Goal: Task Accomplishment & Management: Manage account settings

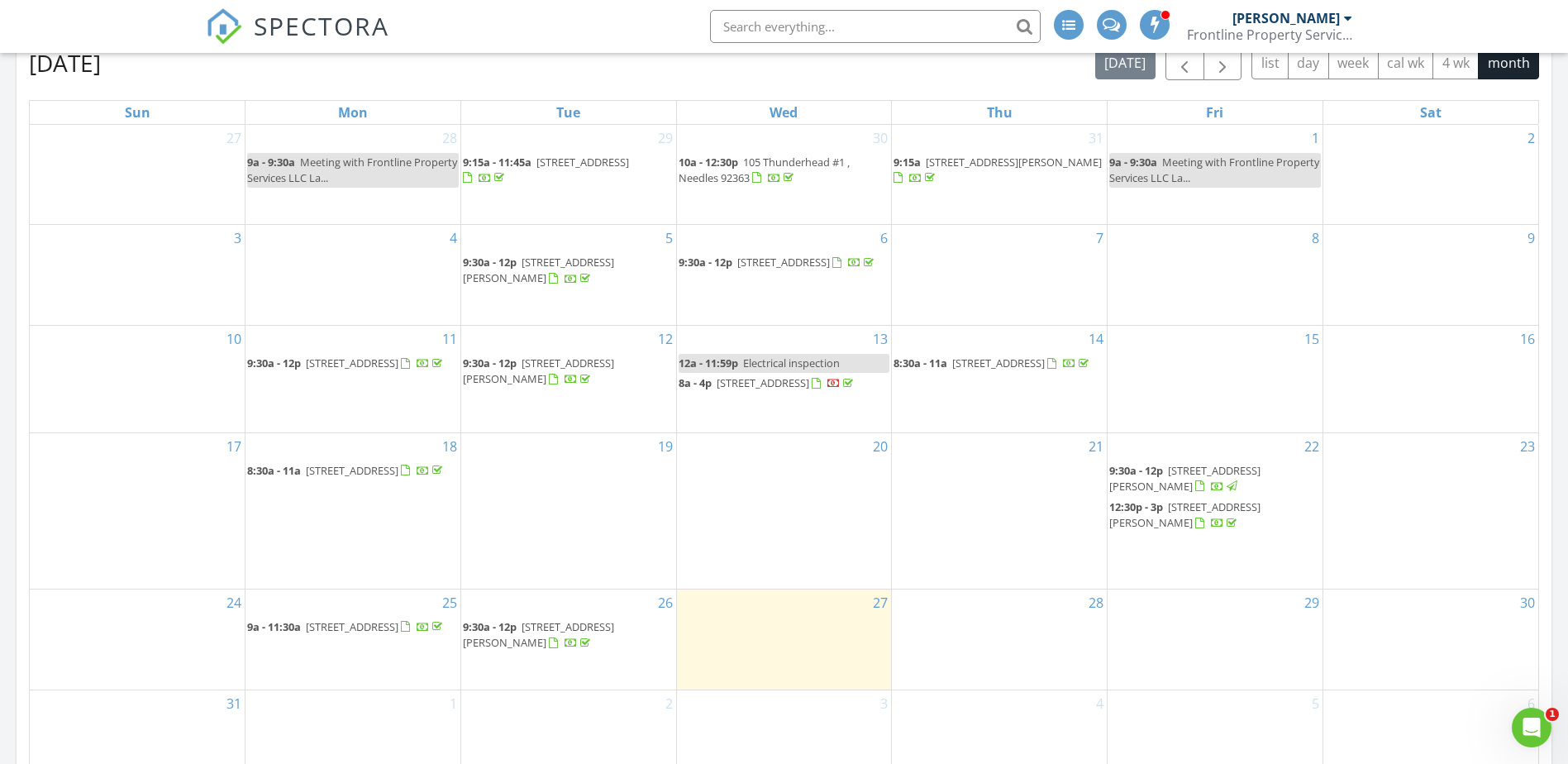
scroll to position [661, 0]
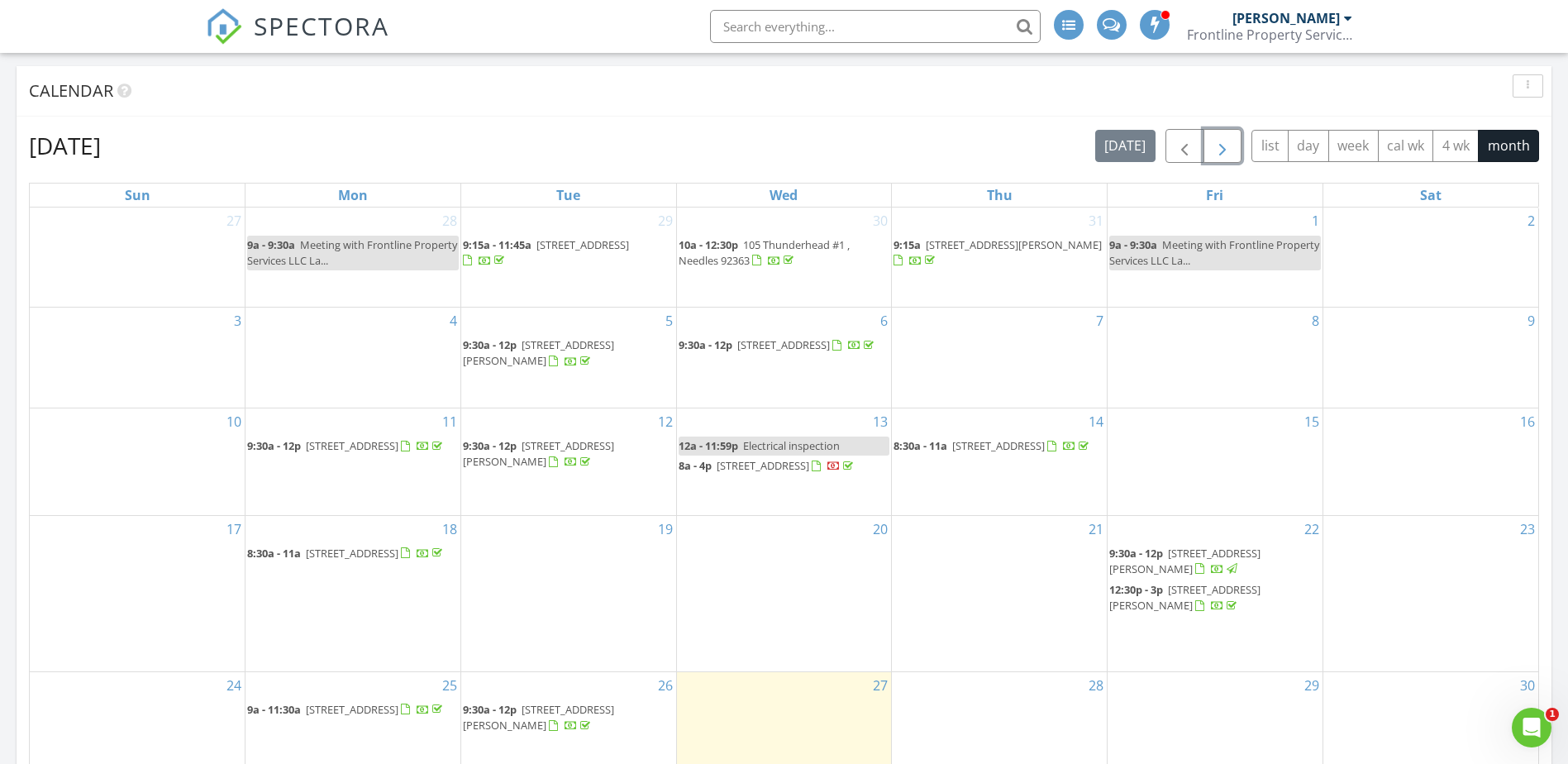
click at [1223, 143] on span "button" at bounding box center [1222, 146] width 20 height 20
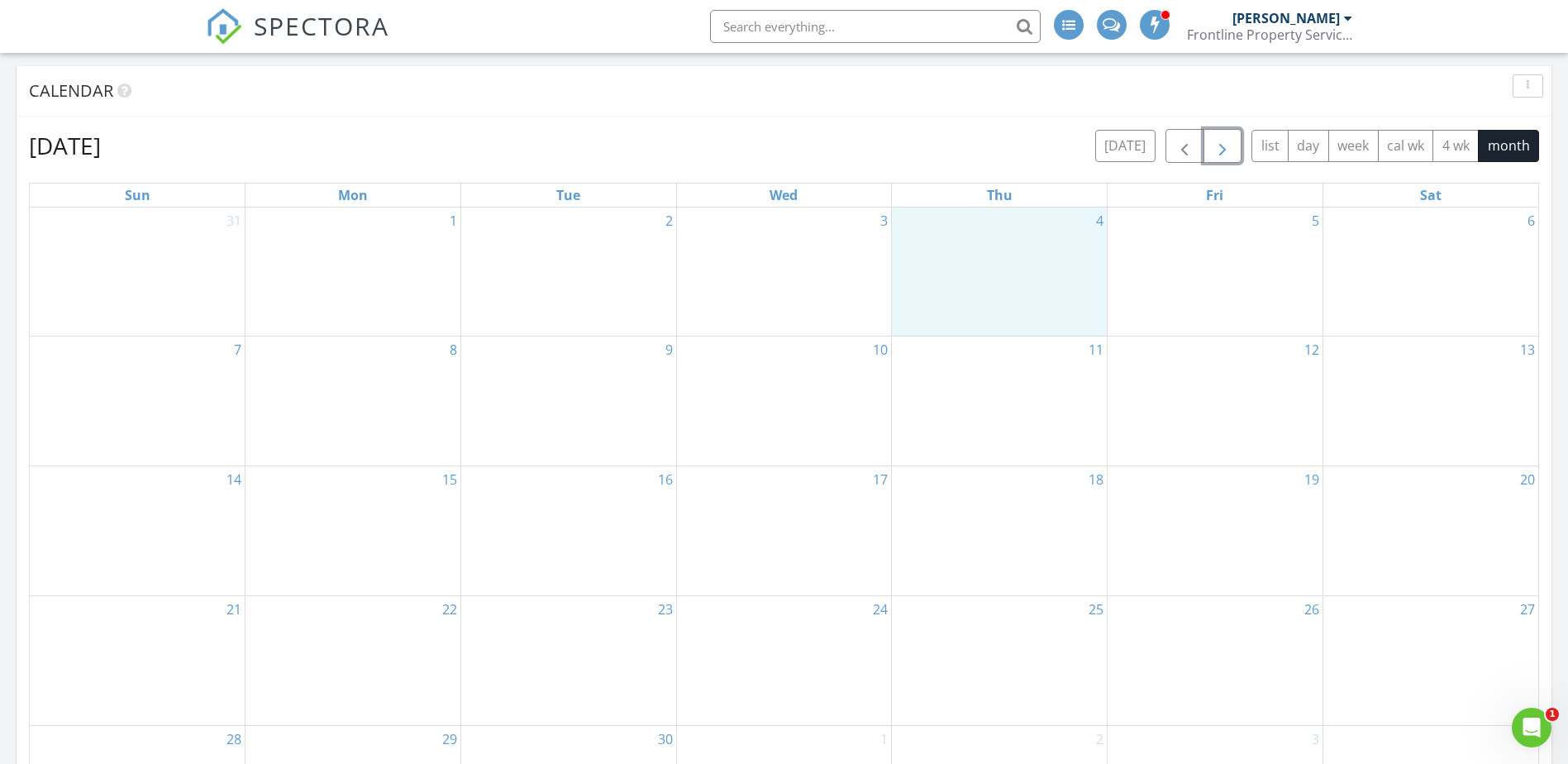
click at [998, 269] on div "4" at bounding box center [999, 271] width 215 height 128
click at [1009, 227] on link "Event" at bounding box center [998, 225] width 85 height 27
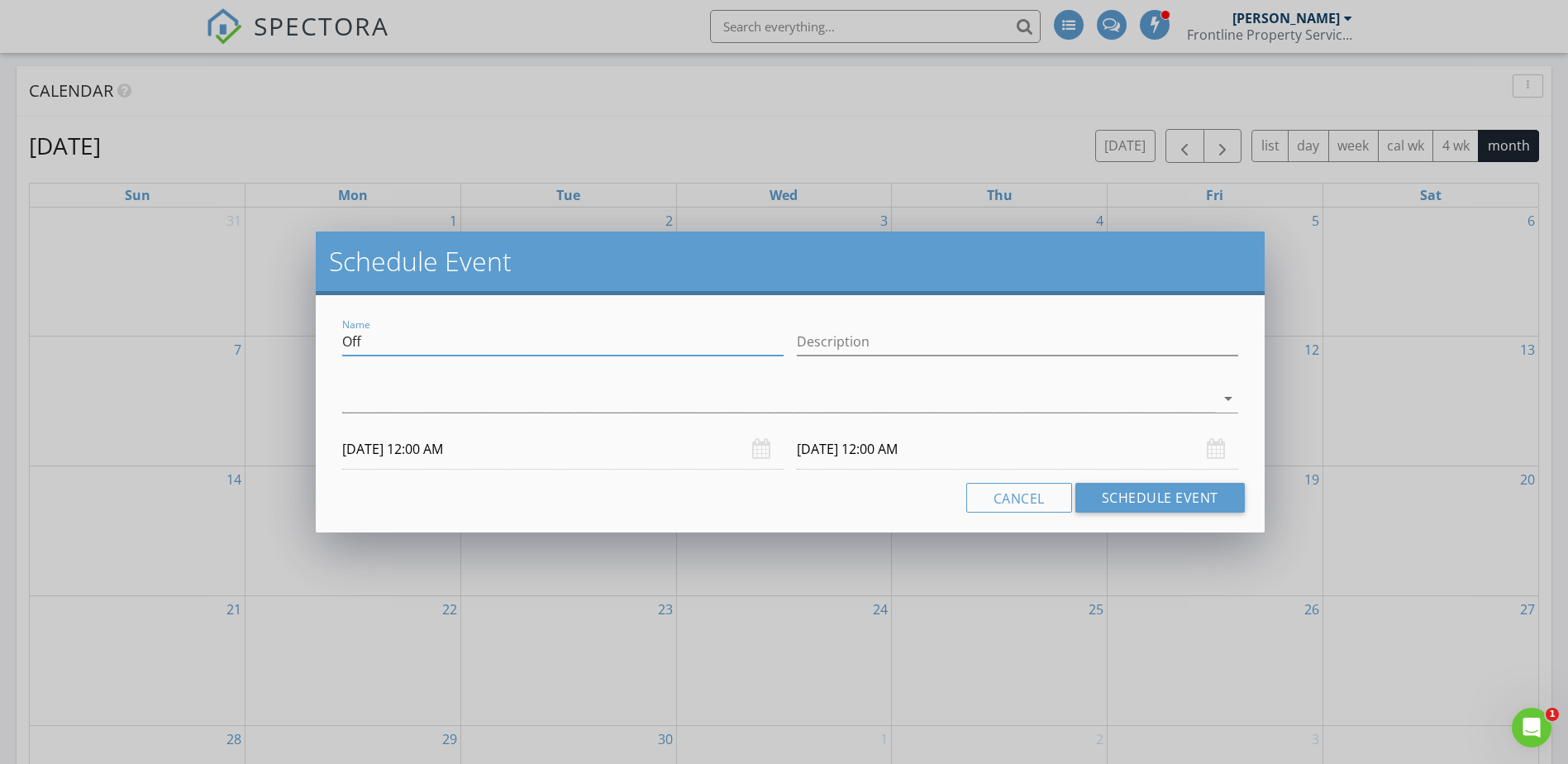
click at [663, 348] on input "Off" at bounding box center [563, 342] width 441 height 27
type input "O"
type input "Landing"
click at [688, 401] on div at bounding box center [778, 398] width 872 height 27
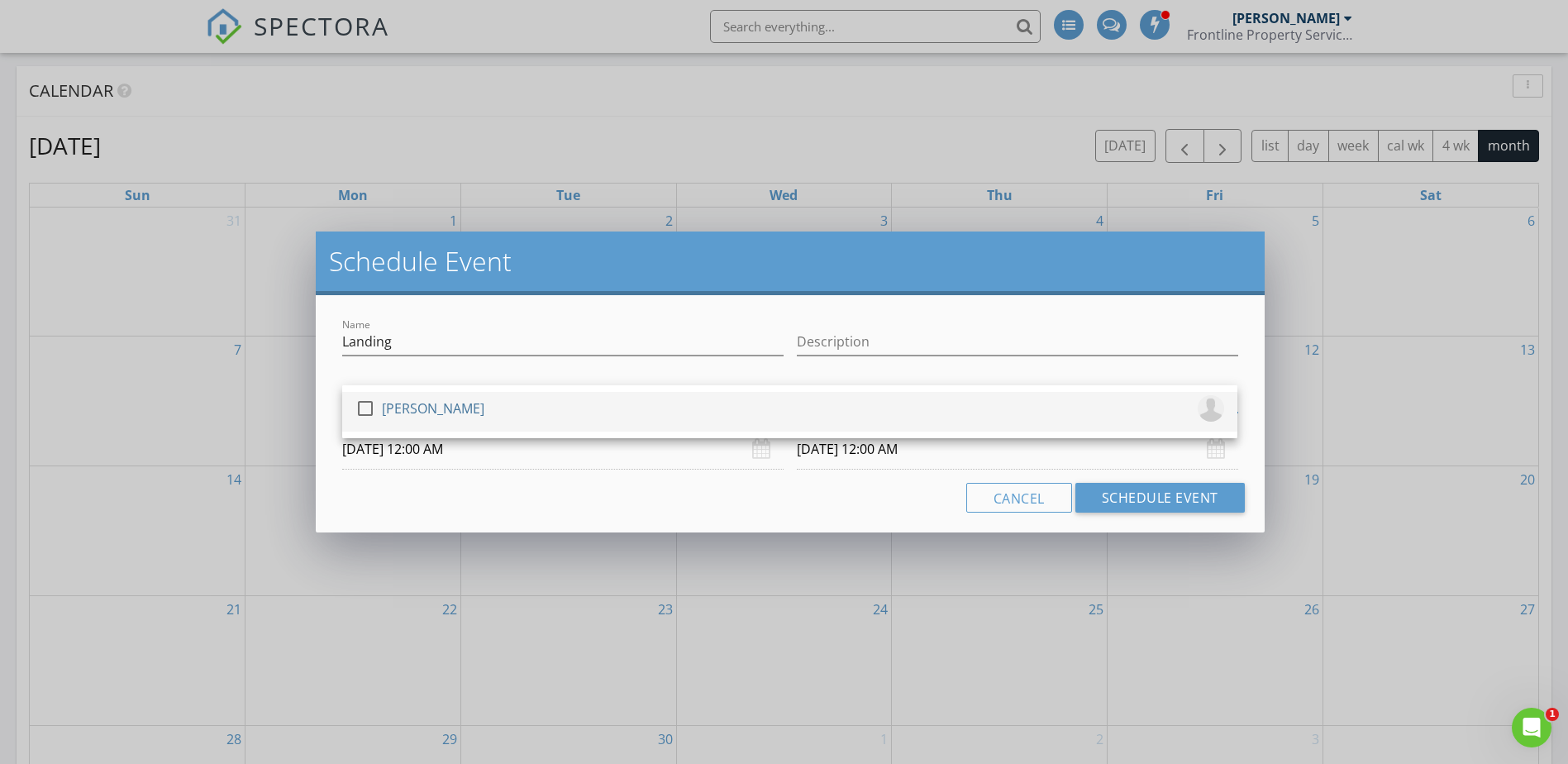
click at [671, 403] on div "check_box_outline_blank Don Tardiff" at bounding box center [789, 412] width 868 height 33
click at [669, 486] on div "Cancel Schedule Event" at bounding box center [790, 497] width 908 height 30
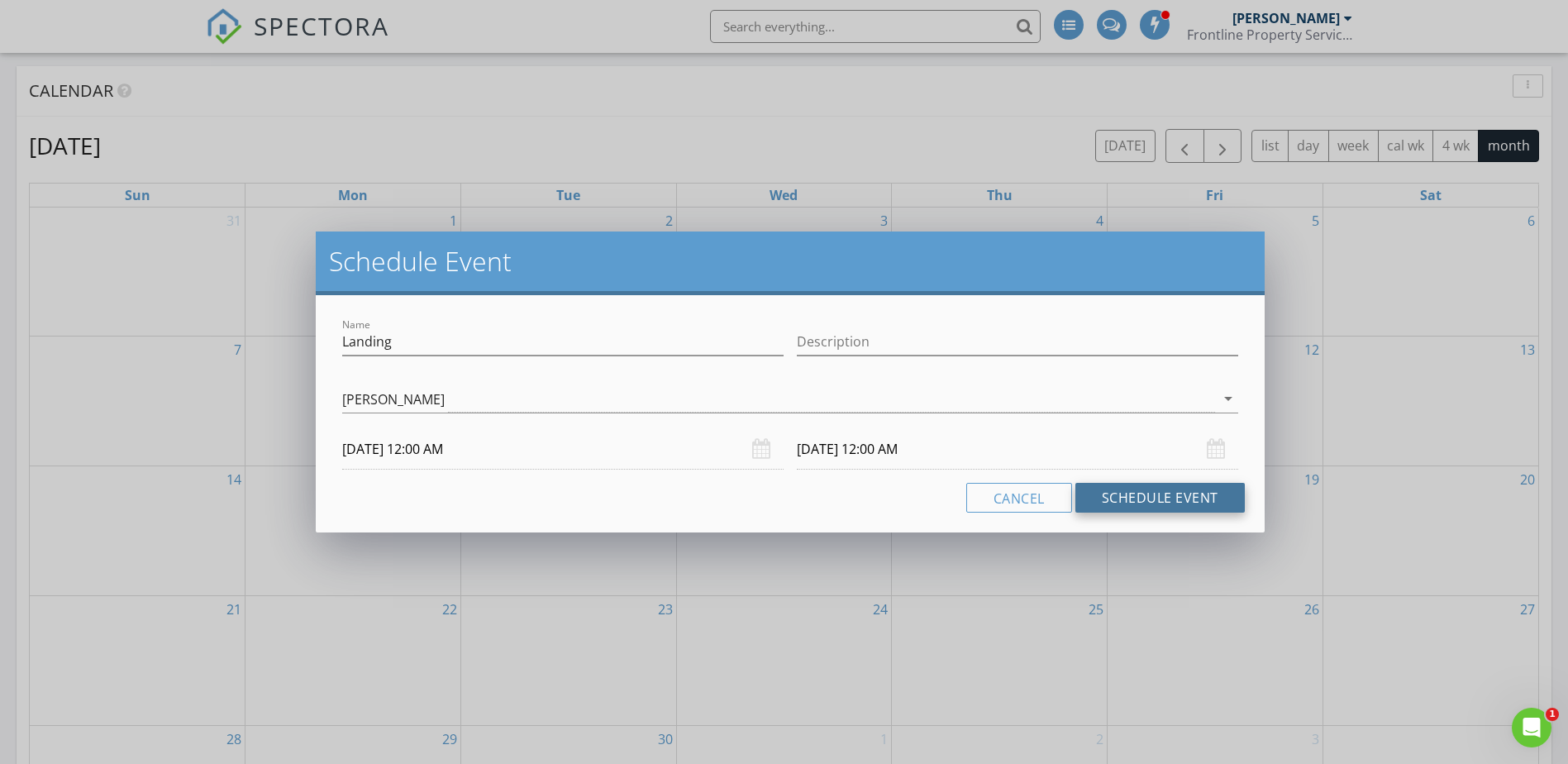
click at [1127, 489] on button "Schedule Event" at bounding box center [1159, 497] width 170 height 30
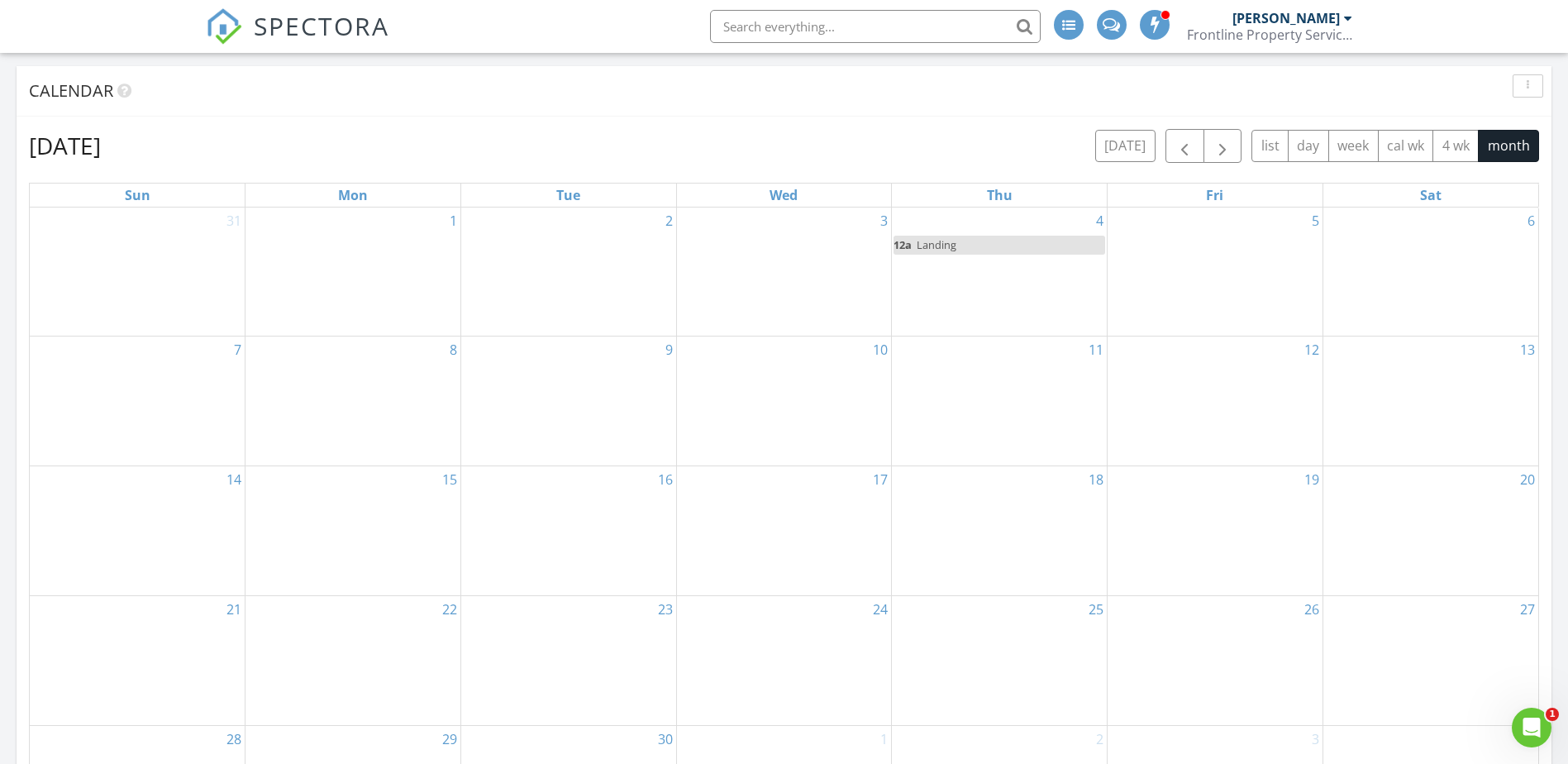
click at [786, 524] on div "17" at bounding box center [784, 531] width 215 height 129
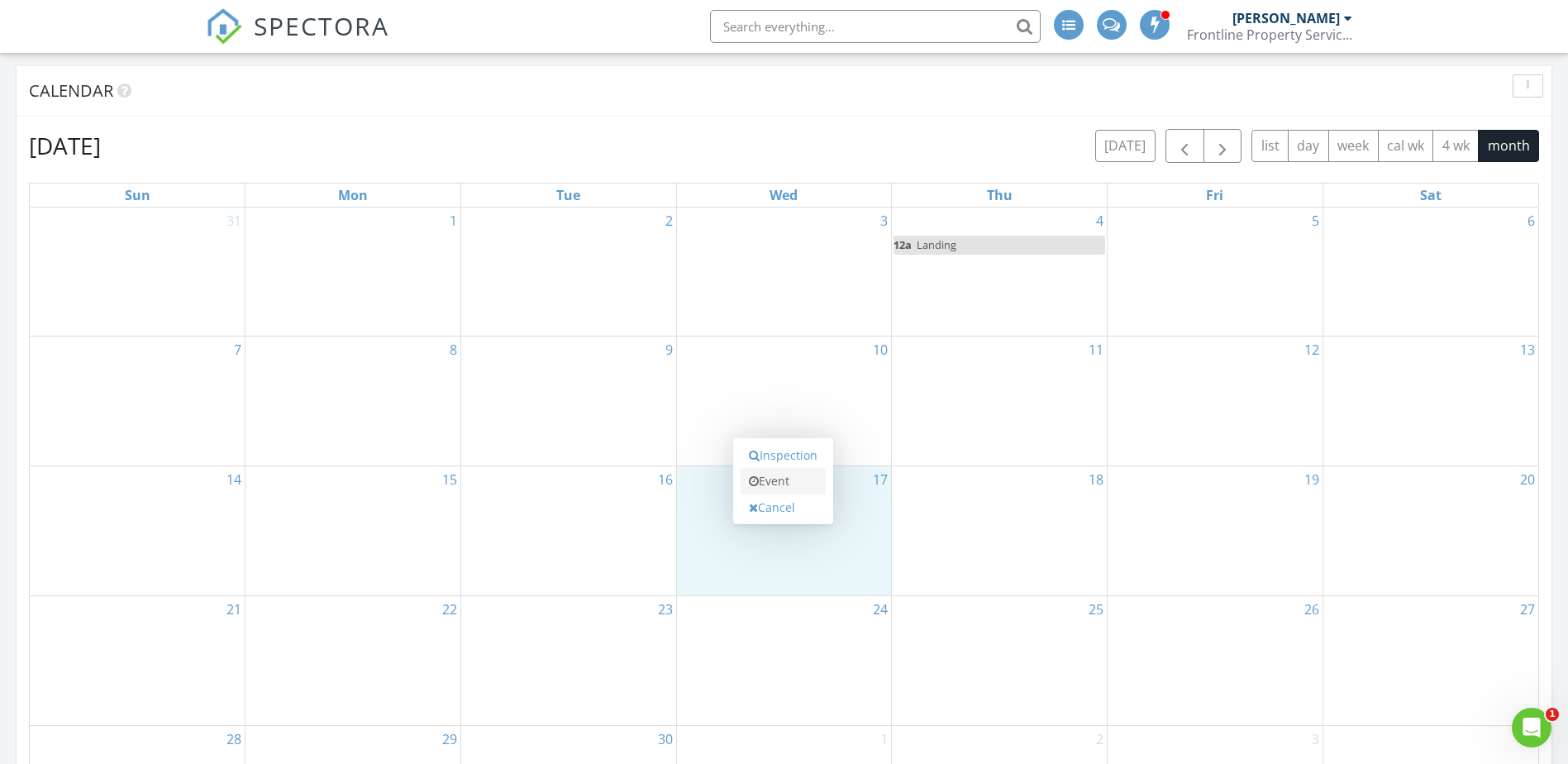
click at [787, 476] on link "Event" at bounding box center [783, 481] width 85 height 27
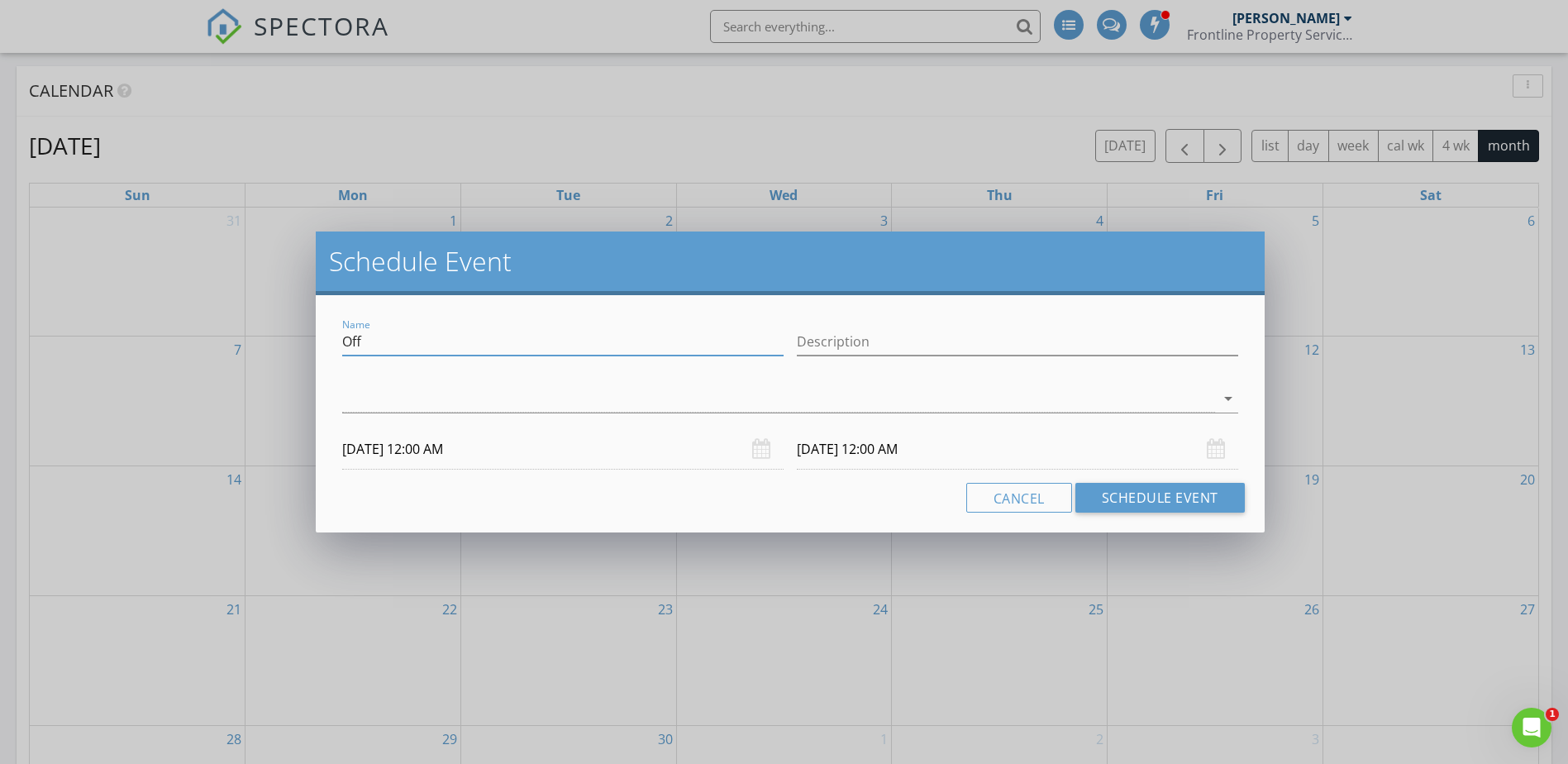
drag, startPoint x: 583, startPoint y: 345, endPoint x: 338, endPoint y: 348, distance: 245.0
click at [338, 348] on div "Name Off" at bounding box center [563, 343] width 455 height 57
type input "Landing"
click at [1171, 494] on button "Schedule Event" at bounding box center [1159, 497] width 170 height 30
click at [571, 395] on div at bounding box center [778, 398] width 872 height 27
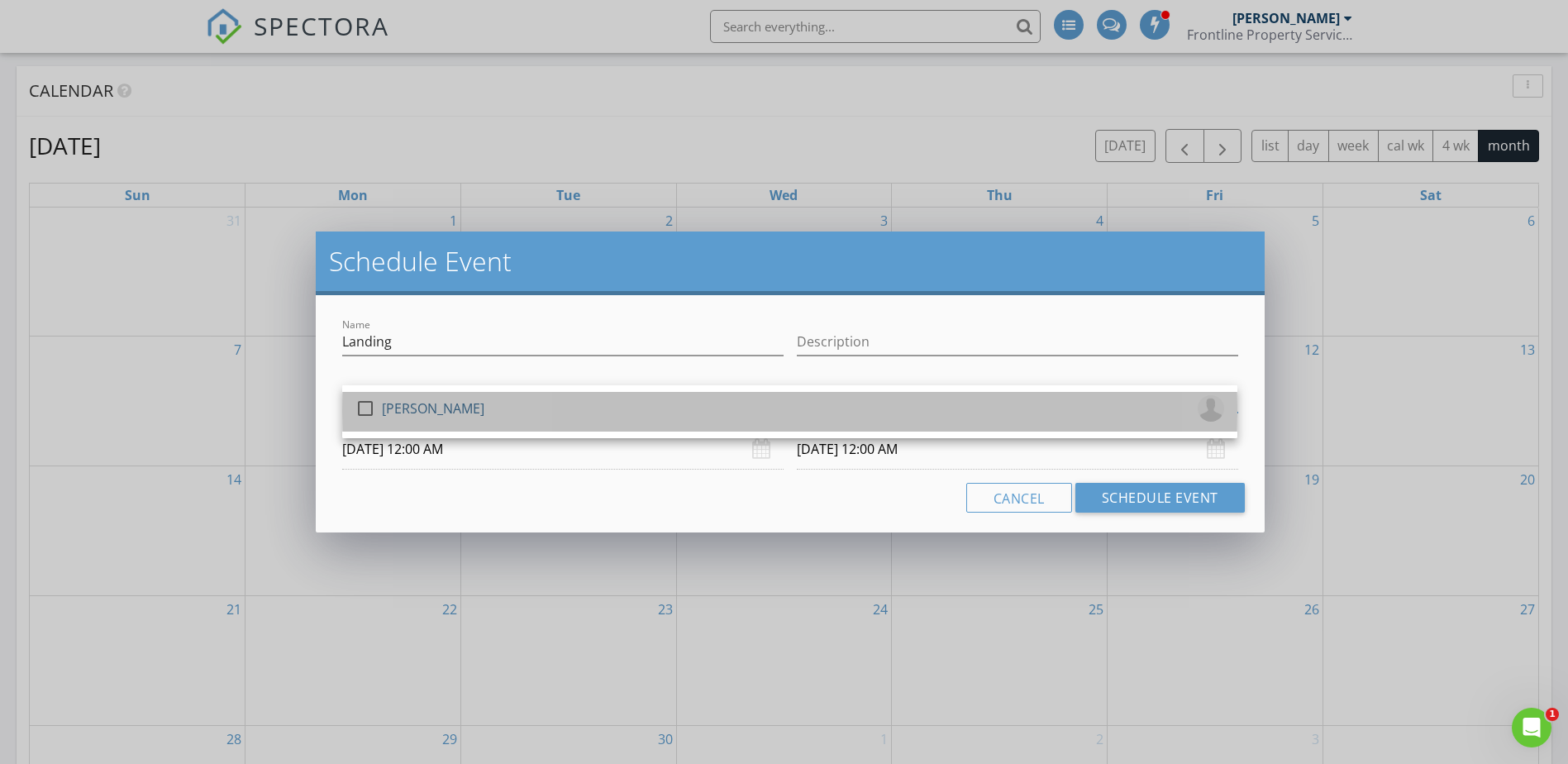
click at [533, 408] on div "check_box_outline_blank Don Tardiff" at bounding box center [789, 412] width 868 height 33
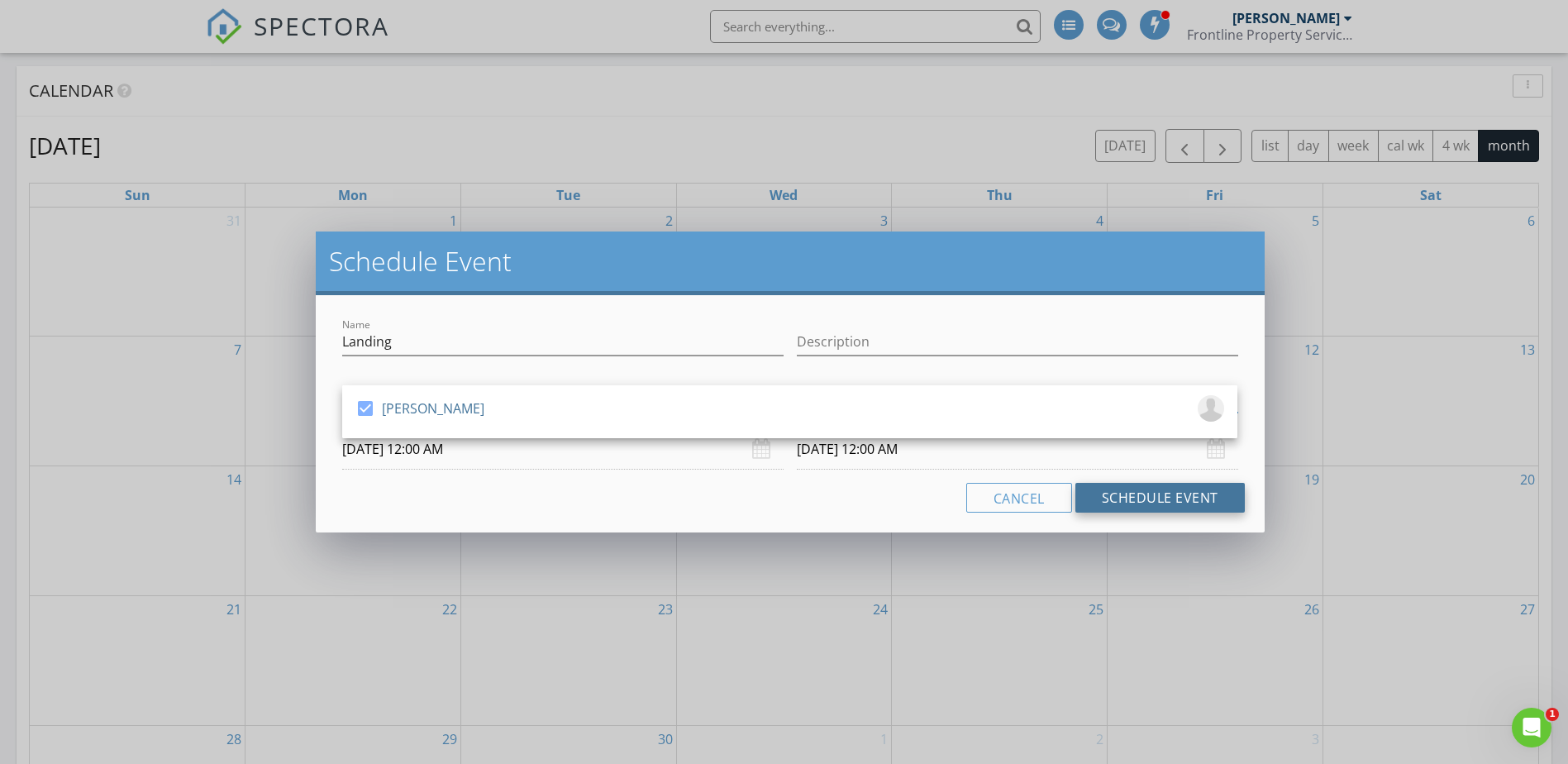
click at [1185, 500] on button "Schedule Event" at bounding box center [1159, 497] width 170 height 30
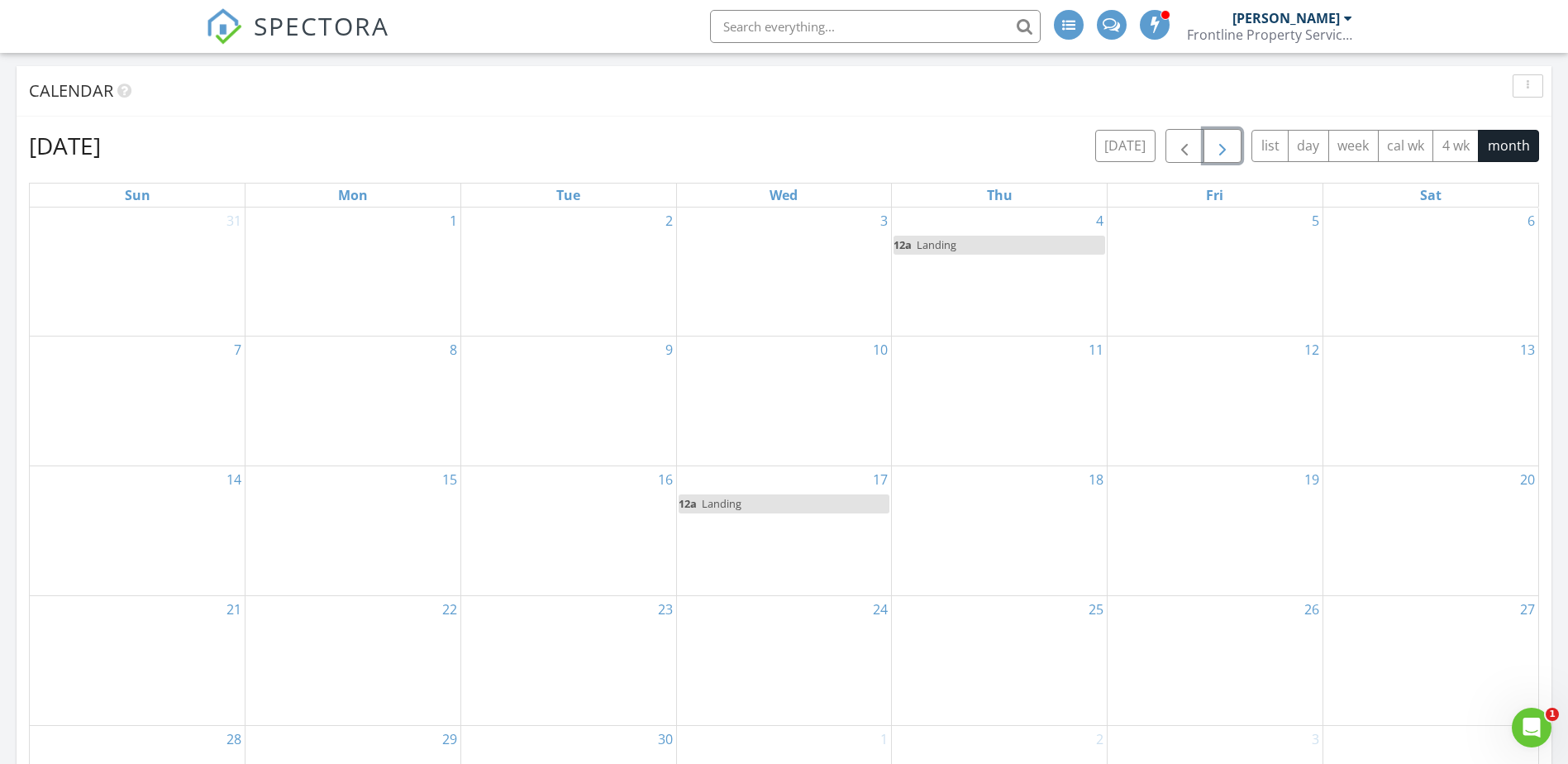
click at [1211, 148] on button "button" at bounding box center [1223, 145] width 38 height 34
click at [811, 265] on div "1" at bounding box center [784, 271] width 215 height 128
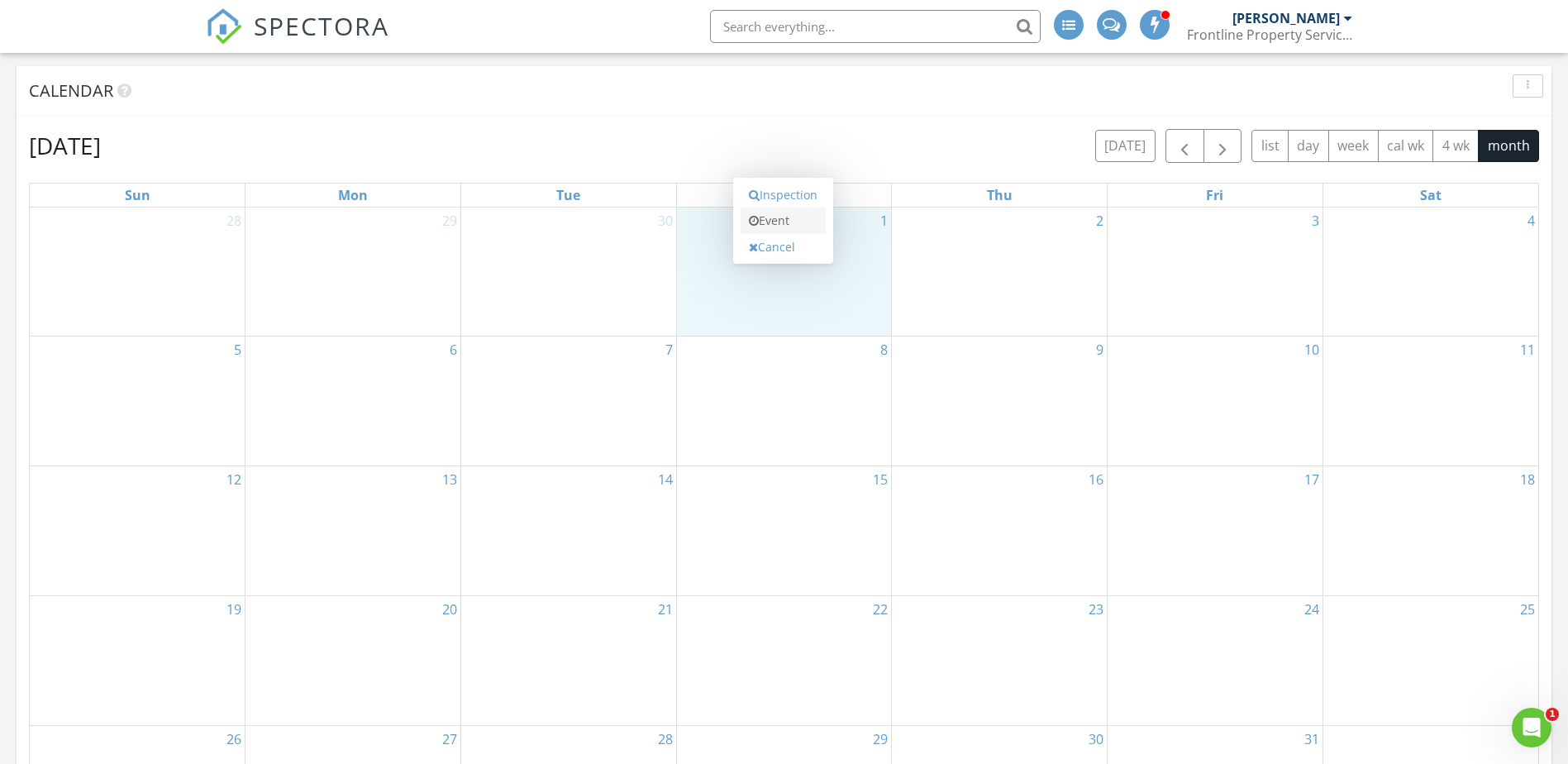
click at [789, 220] on link "Event" at bounding box center [783, 221] width 85 height 27
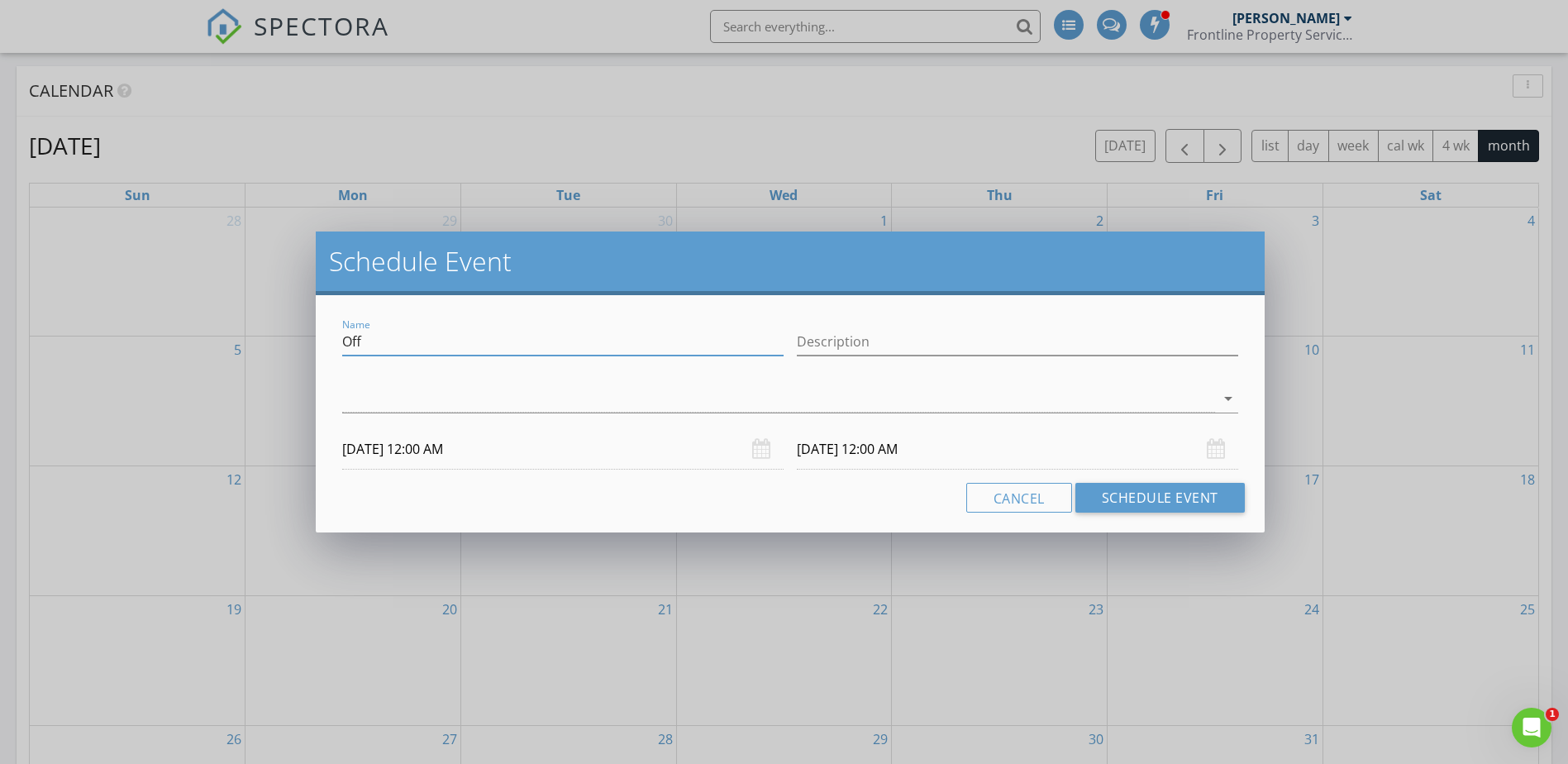
drag, startPoint x: 428, startPoint y: 336, endPoint x: 251, endPoint y: 345, distance: 177.2
click at [251, 345] on div "Schedule Event Name Off Description arrow_drop_down 10/01/2025 12:00 AM 10/02/2…" at bounding box center [784, 382] width 1568 height 764
type input "Landing"
click at [1200, 493] on button "Schedule Event" at bounding box center [1159, 497] width 170 height 30
click at [691, 410] on div at bounding box center [778, 398] width 872 height 27
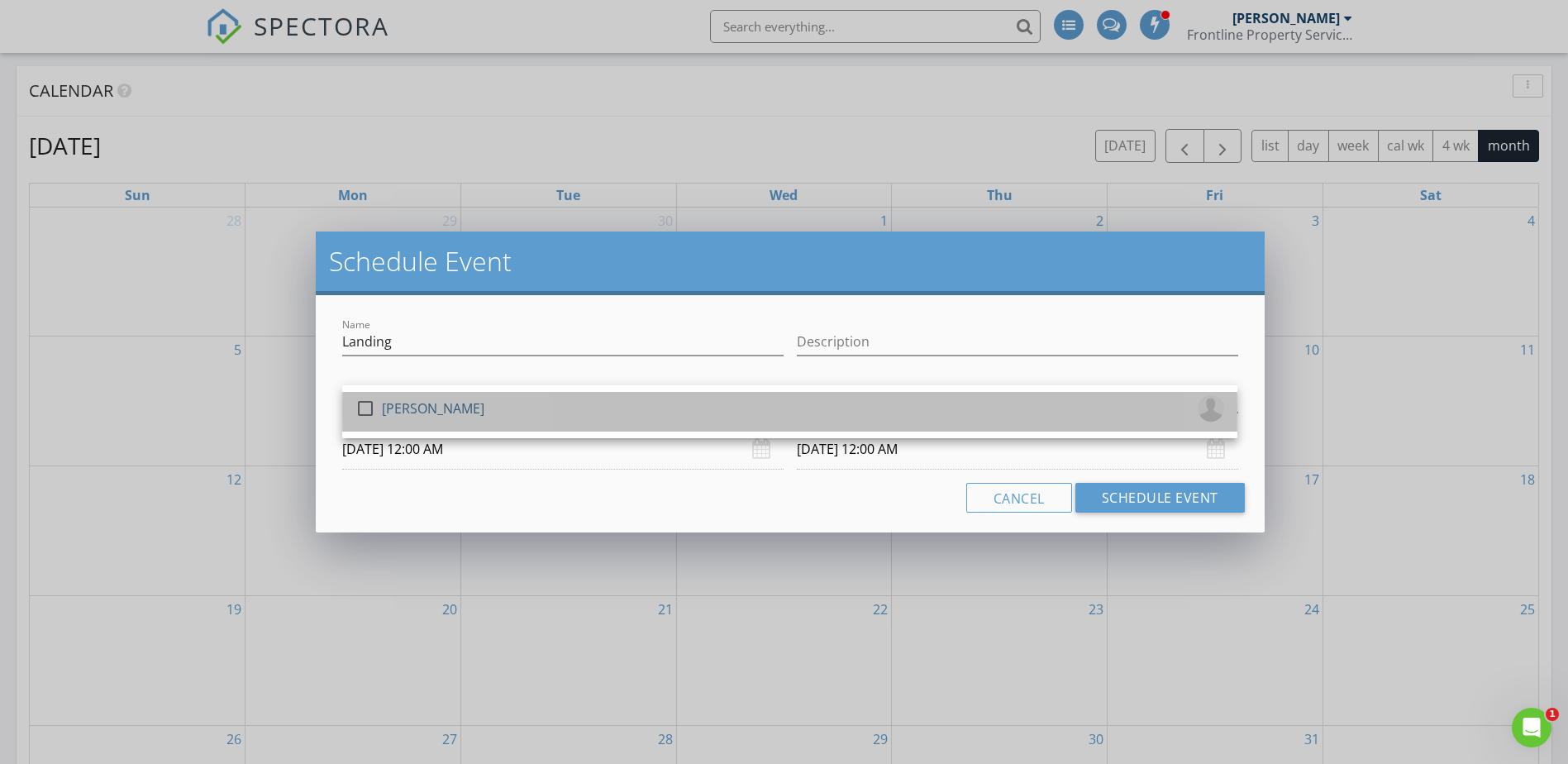
drag, startPoint x: 666, startPoint y: 423, endPoint x: 725, endPoint y: 428, distance: 59.2
click at [666, 422] on div "check_box_outline_blank Don Tardiff" at bounding box center [789, 412] width 868 height 33
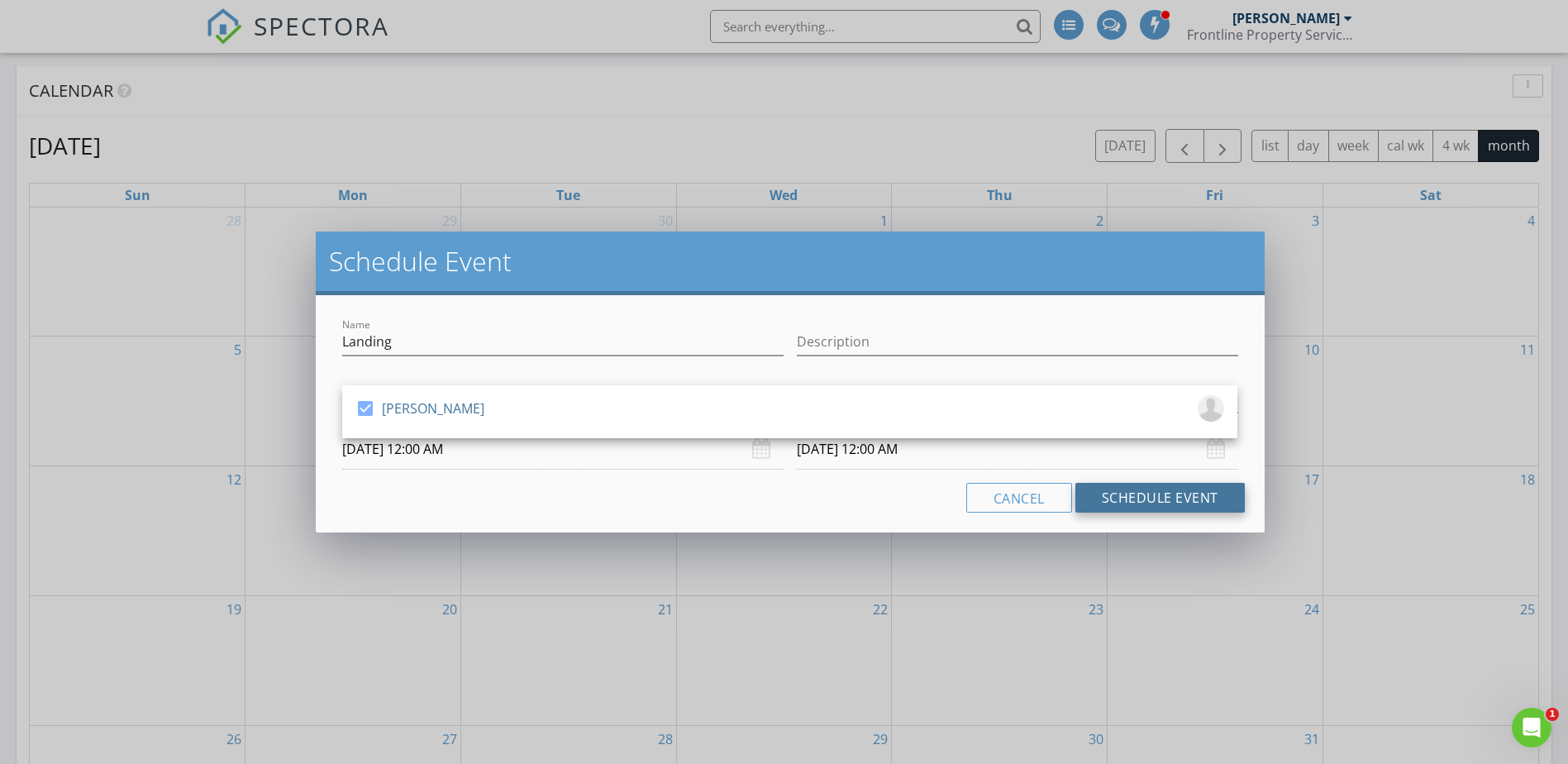
click at [1156, 496] on button "Schedule Event" at bounding box center [1159, 497] width 170 height 30
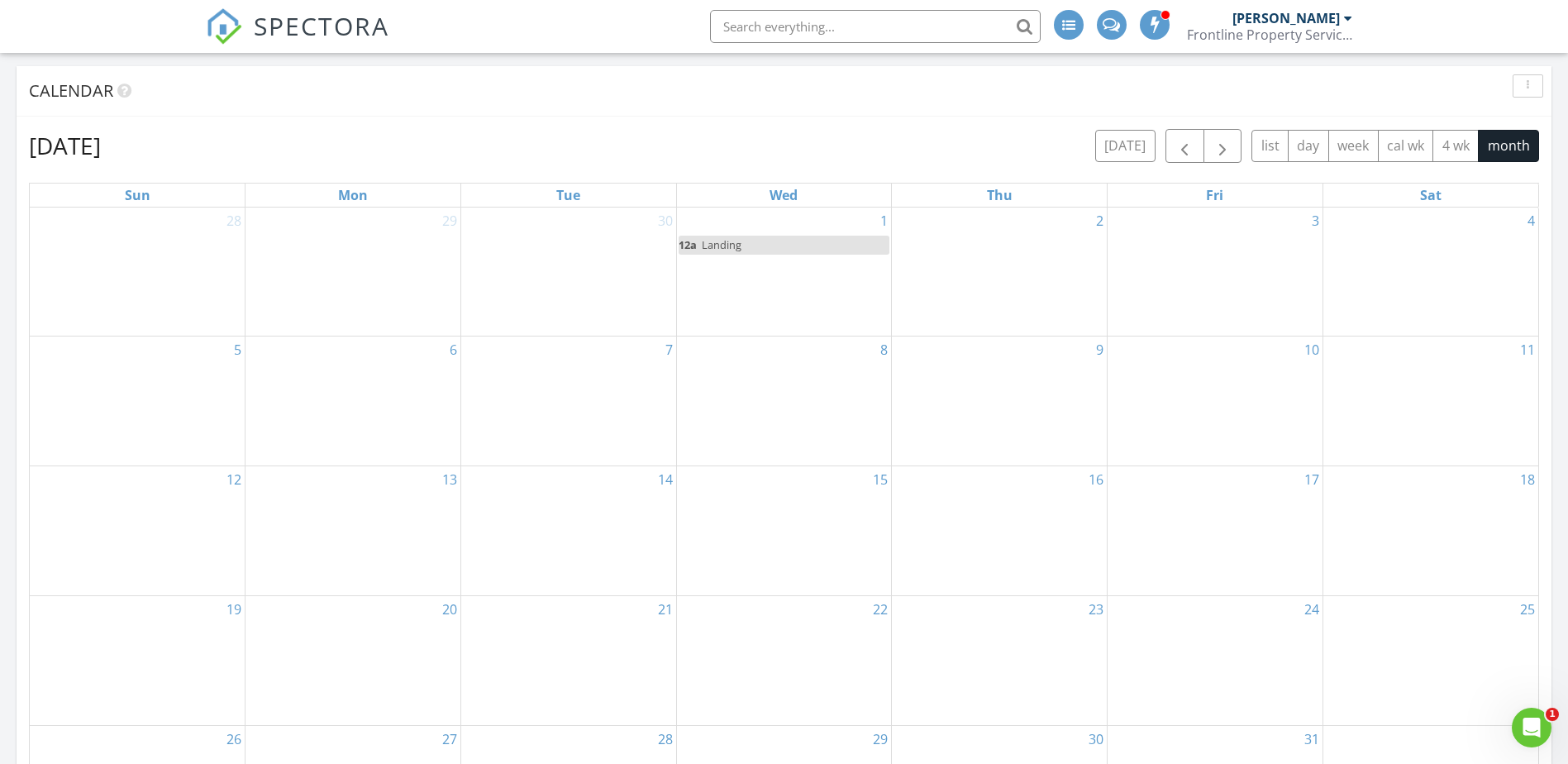
click at [783, 525] on div "15" at bounding box center [784, 531] width 215 height 129
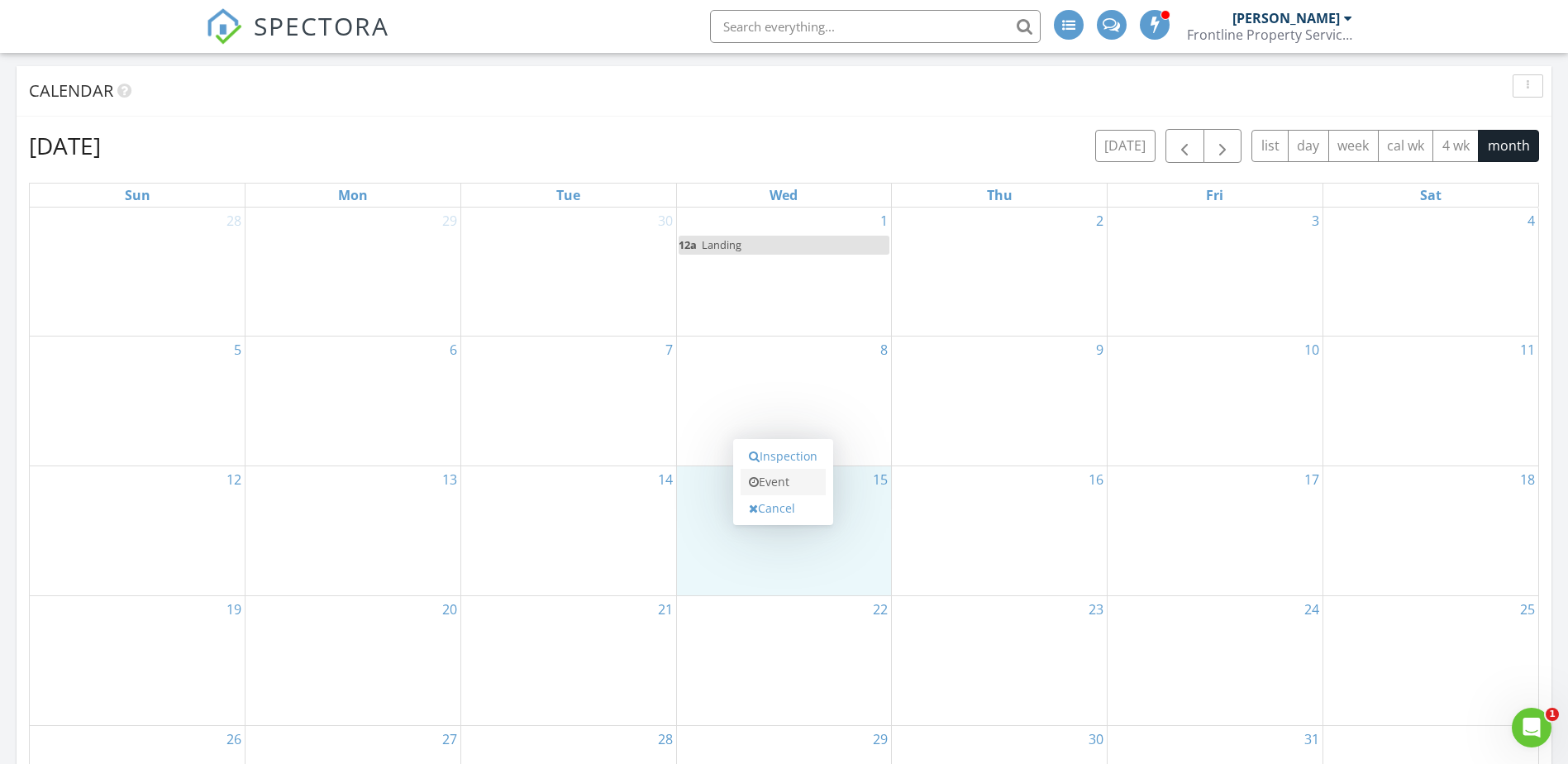
click at [797, 481] on link "Event" at bounding box center [783, 482] width 85 height 27
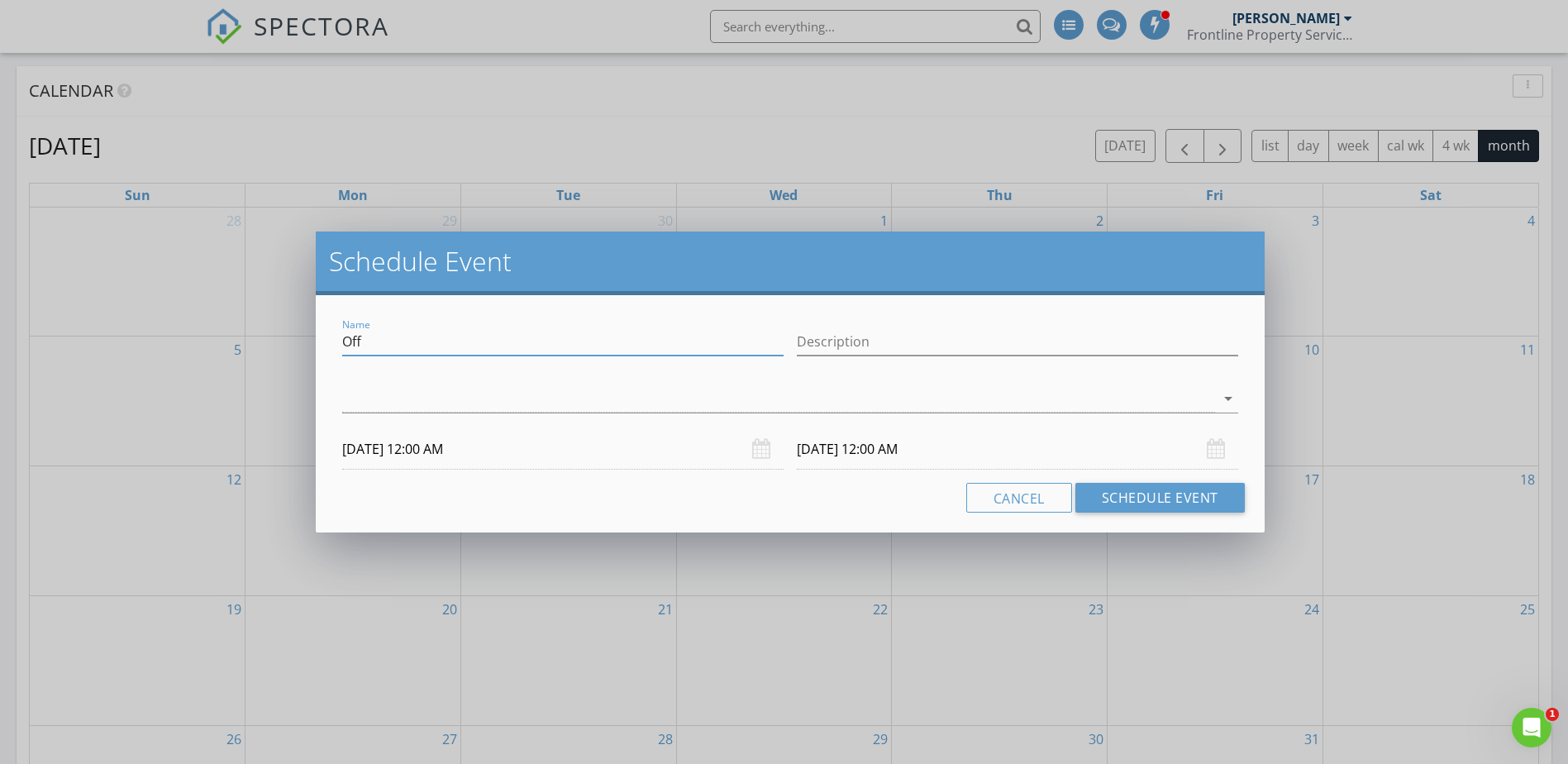
drag, startPoint x: 473, startPoint y: 338, endPoint x: 321, endPoint y: 346, distance: 152.2
click at [321, 346] on div "Name Off Description arrow_drop_down 10/15/2025 12:00 AM 10/16/2025 12:00 AM Ca…" at bounding box center [790, 413] width 948 height 237
type input "Landing"
click at [524, 402] on div at bounding box center [778, 398] width 872 height 27
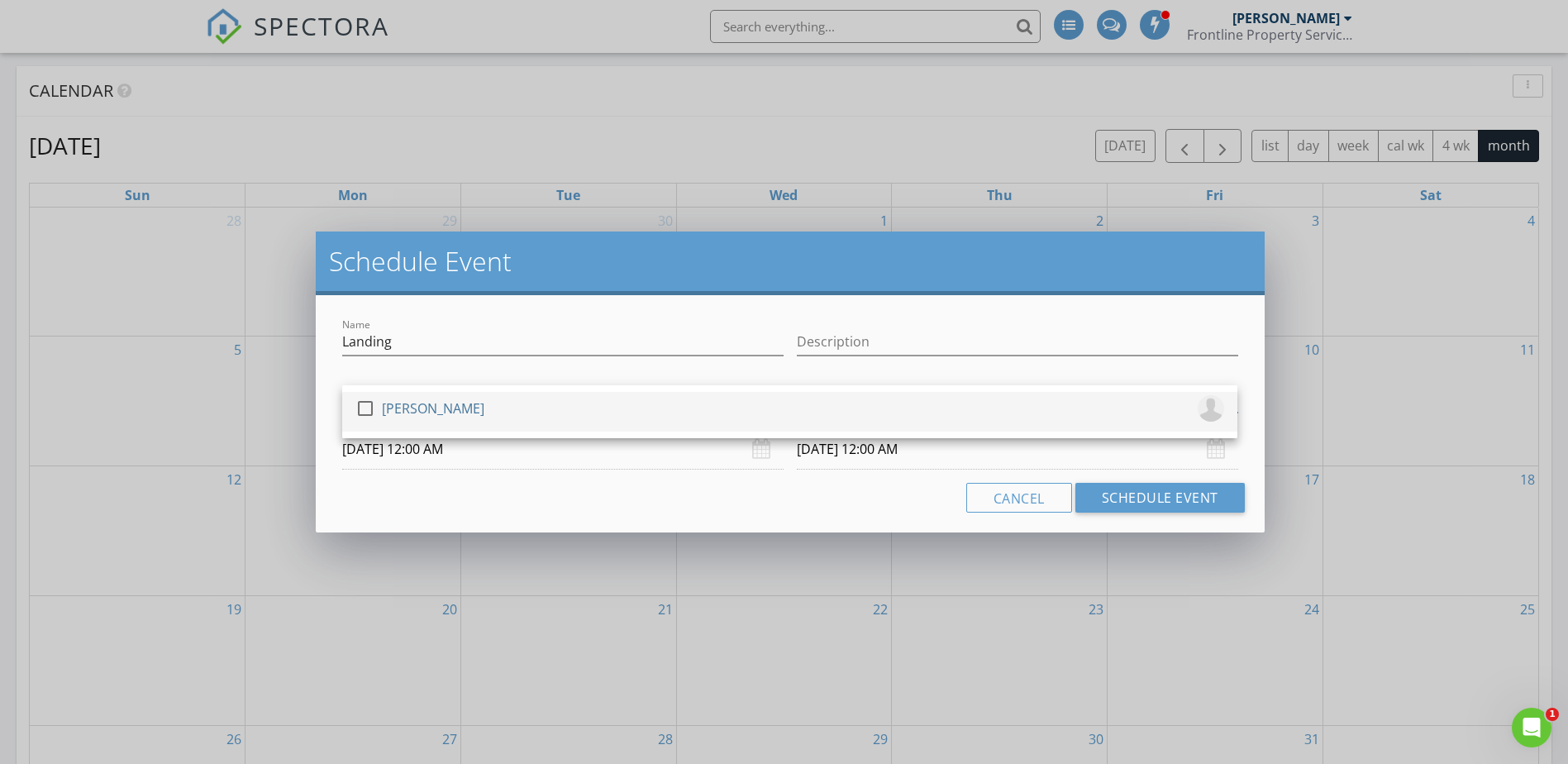
click at [492, 414] on div "check_box_outline_blank Don Tardiff" at bounding box center [789, 412] width 868 height 33
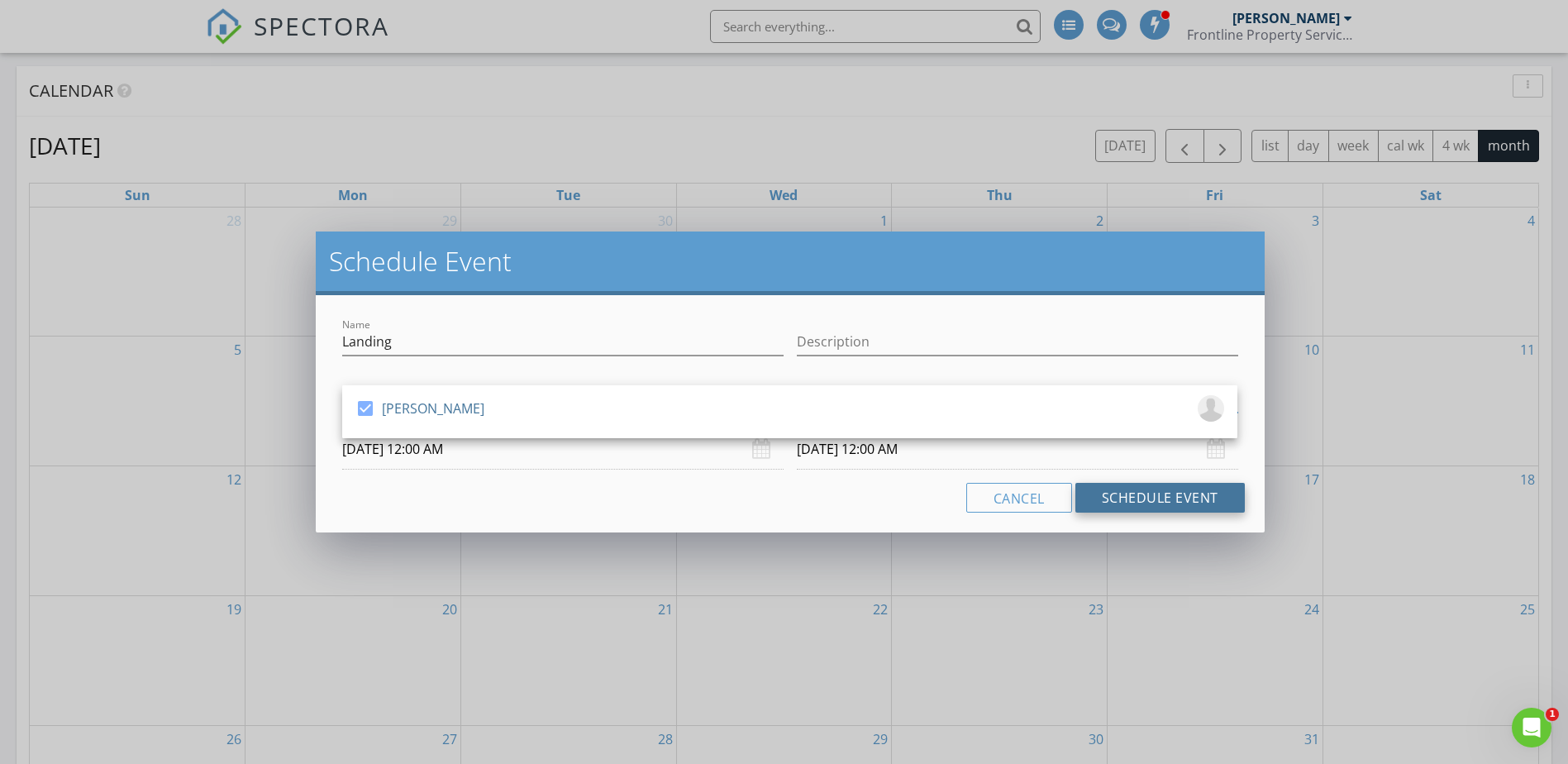
click at [1125, 501] on button "Schedule Event" at bounding box center [1159, 497] width 170 height 30
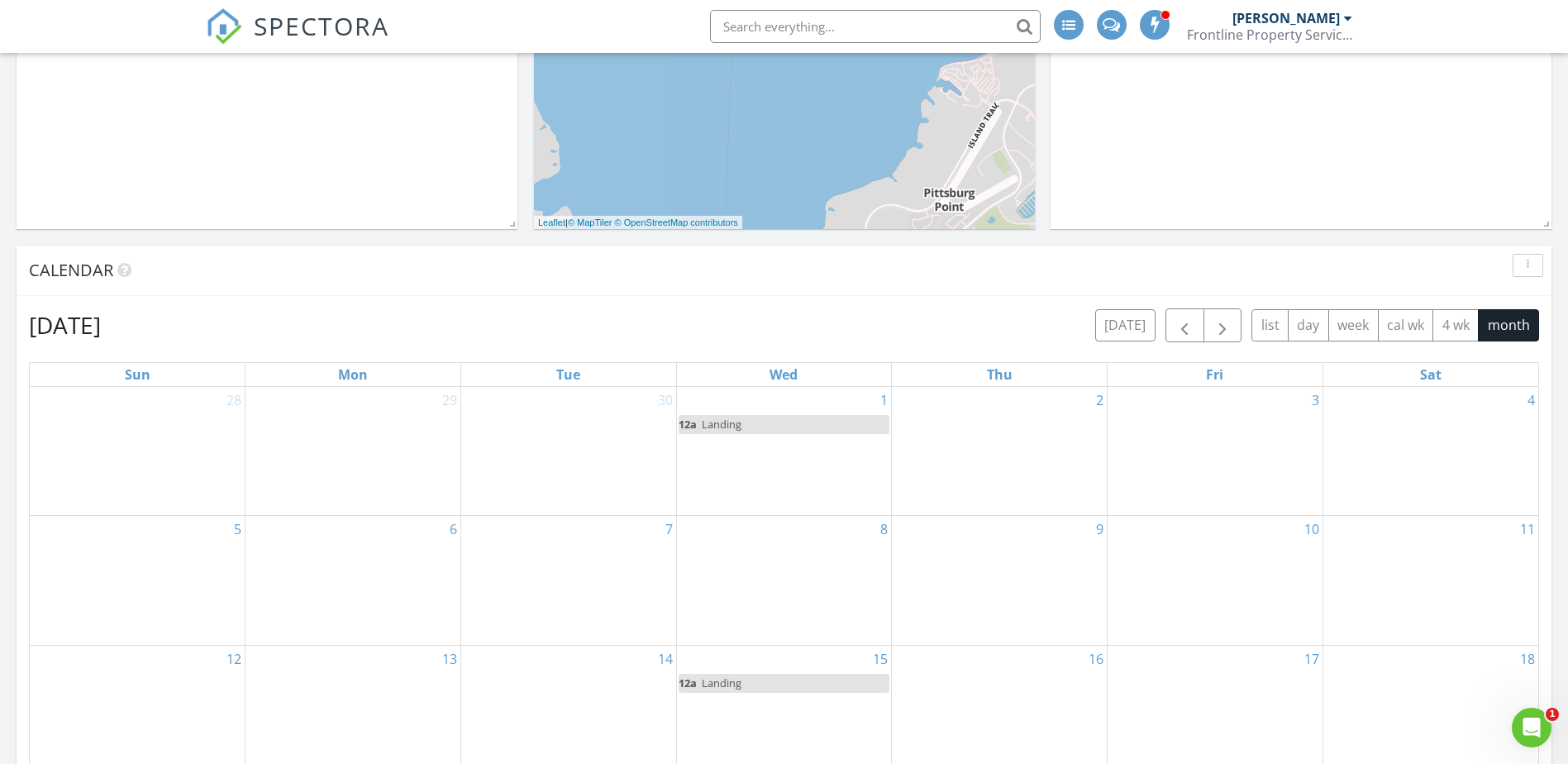
scroll to position [414, 0]
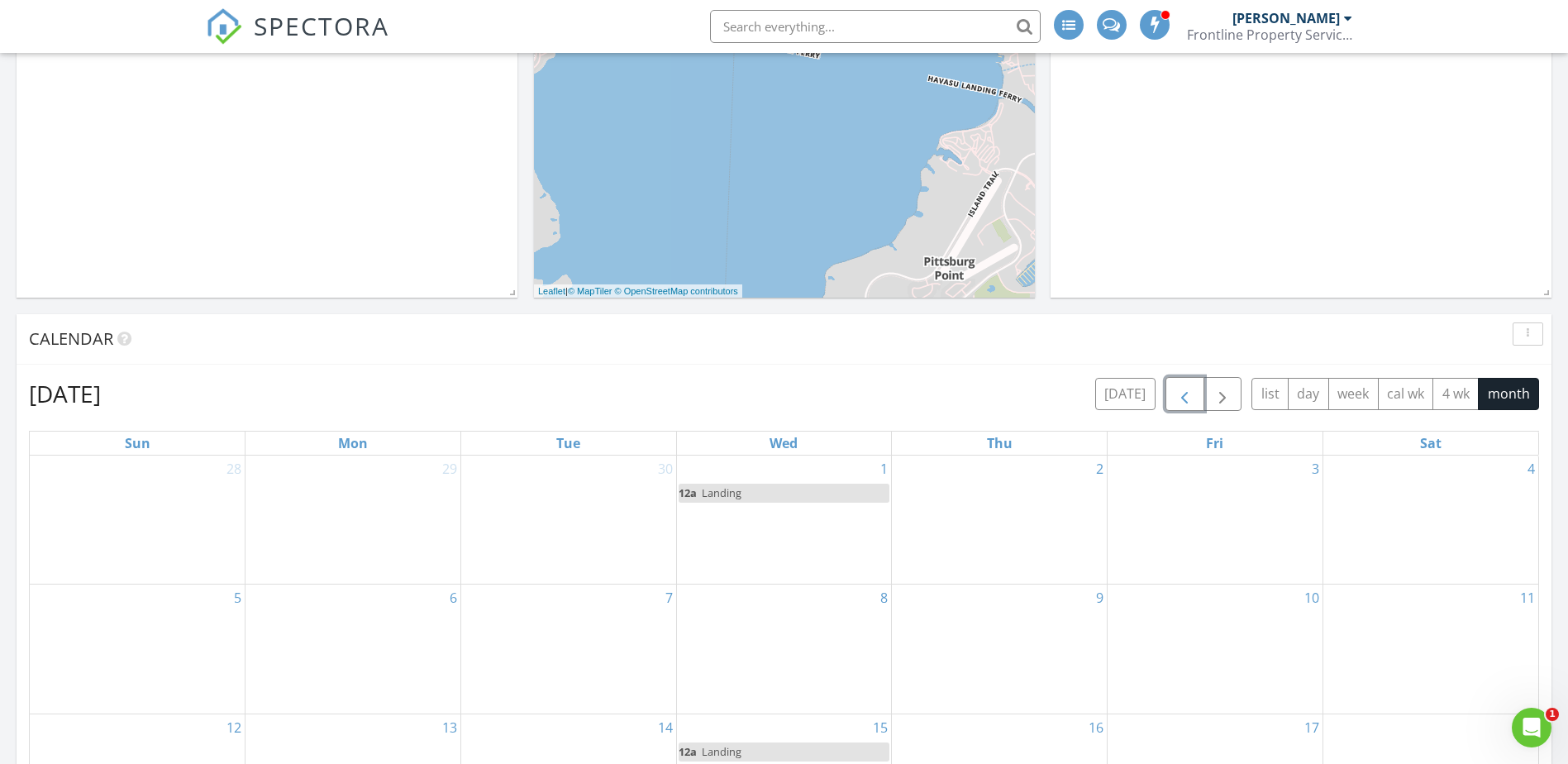
click at [1176, 393] on span "button" at bounding box center [1184, 394] width 20 height 20
click at [1179, 391] on span "button" at bounding box center [1184, 394] width 20 height 20
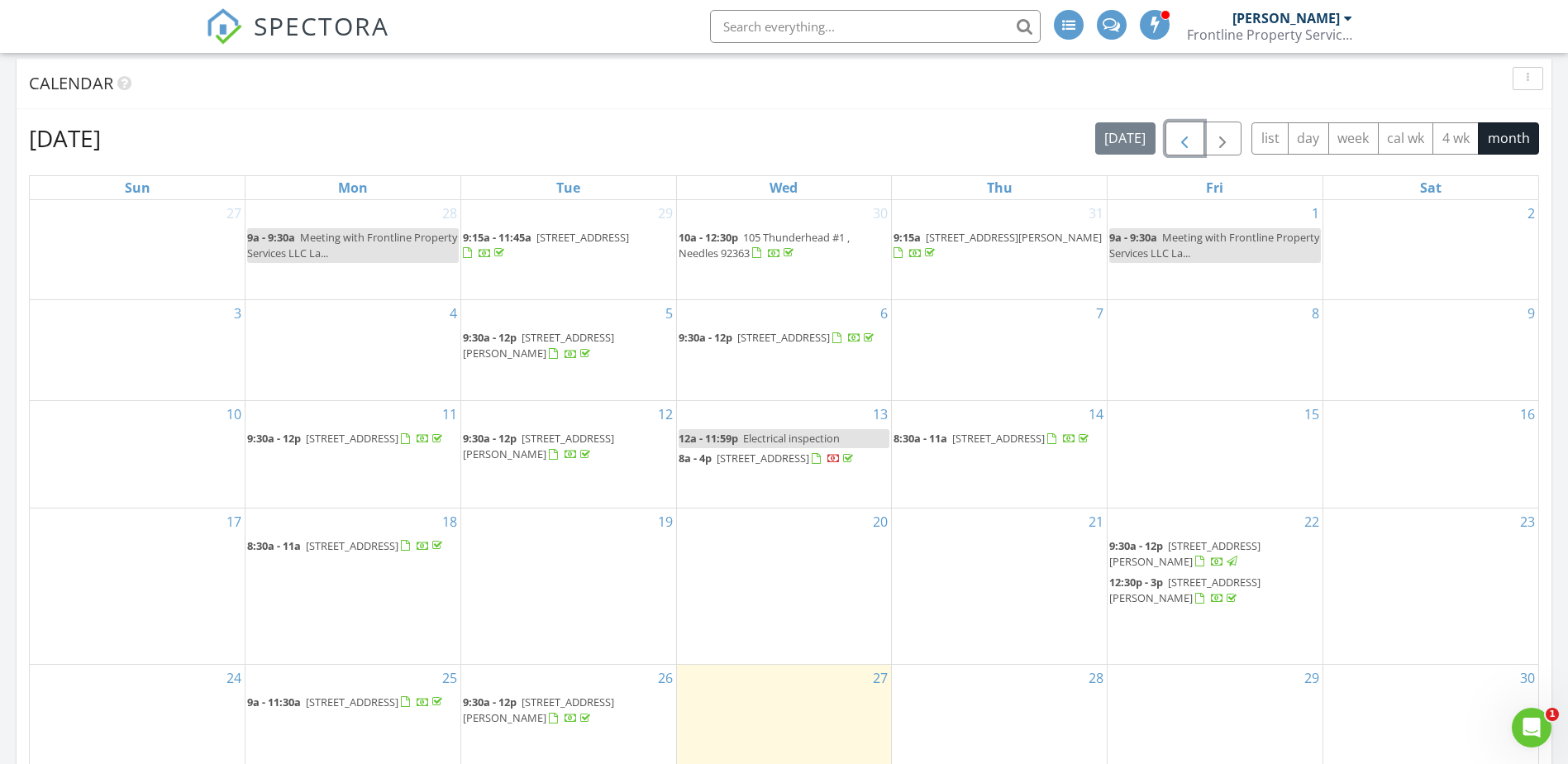
scroll to position [579, 0]
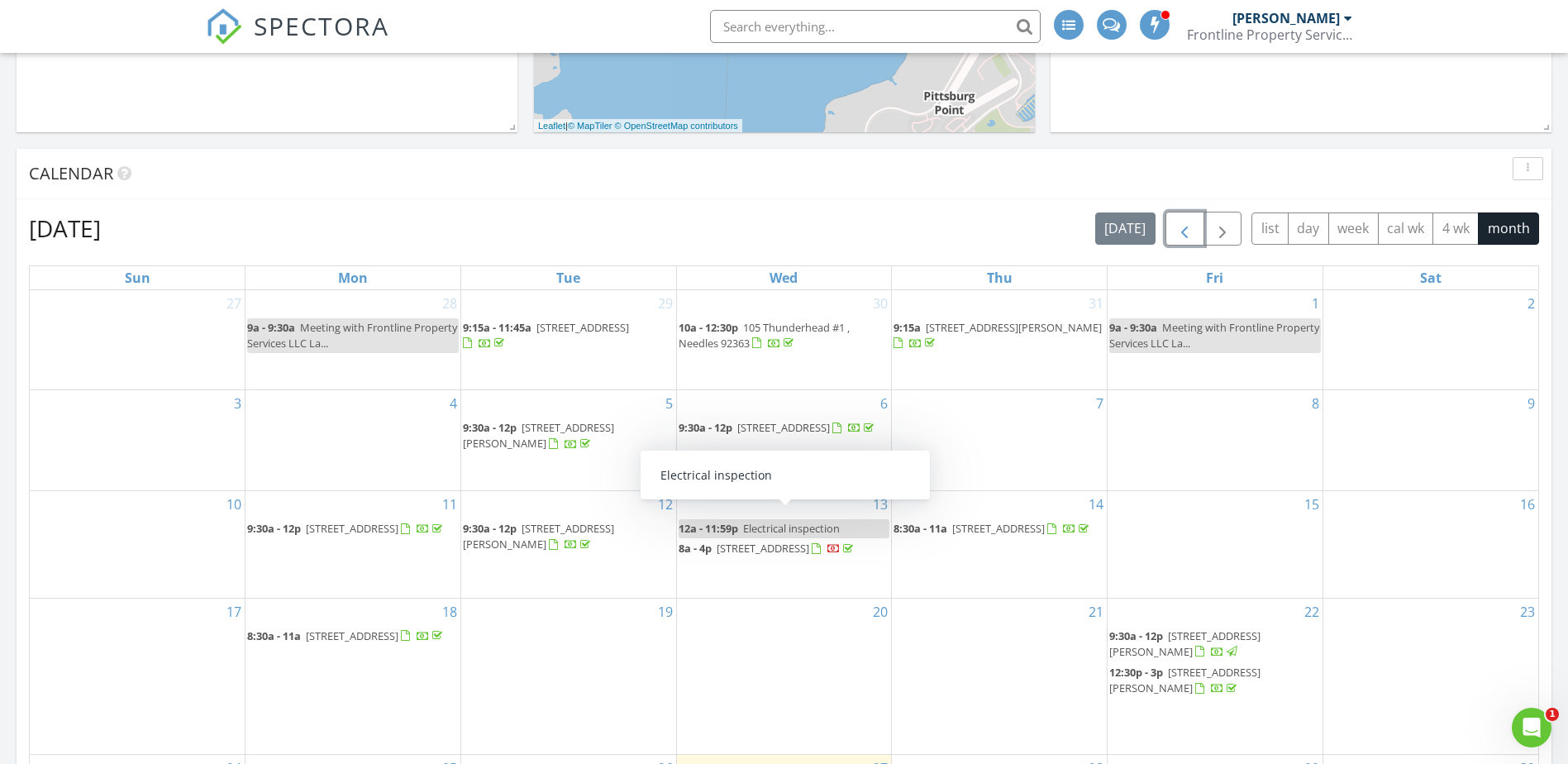
click at [1183, 230] on span "button" at bounding box center [1184, 228] width 20 height 20
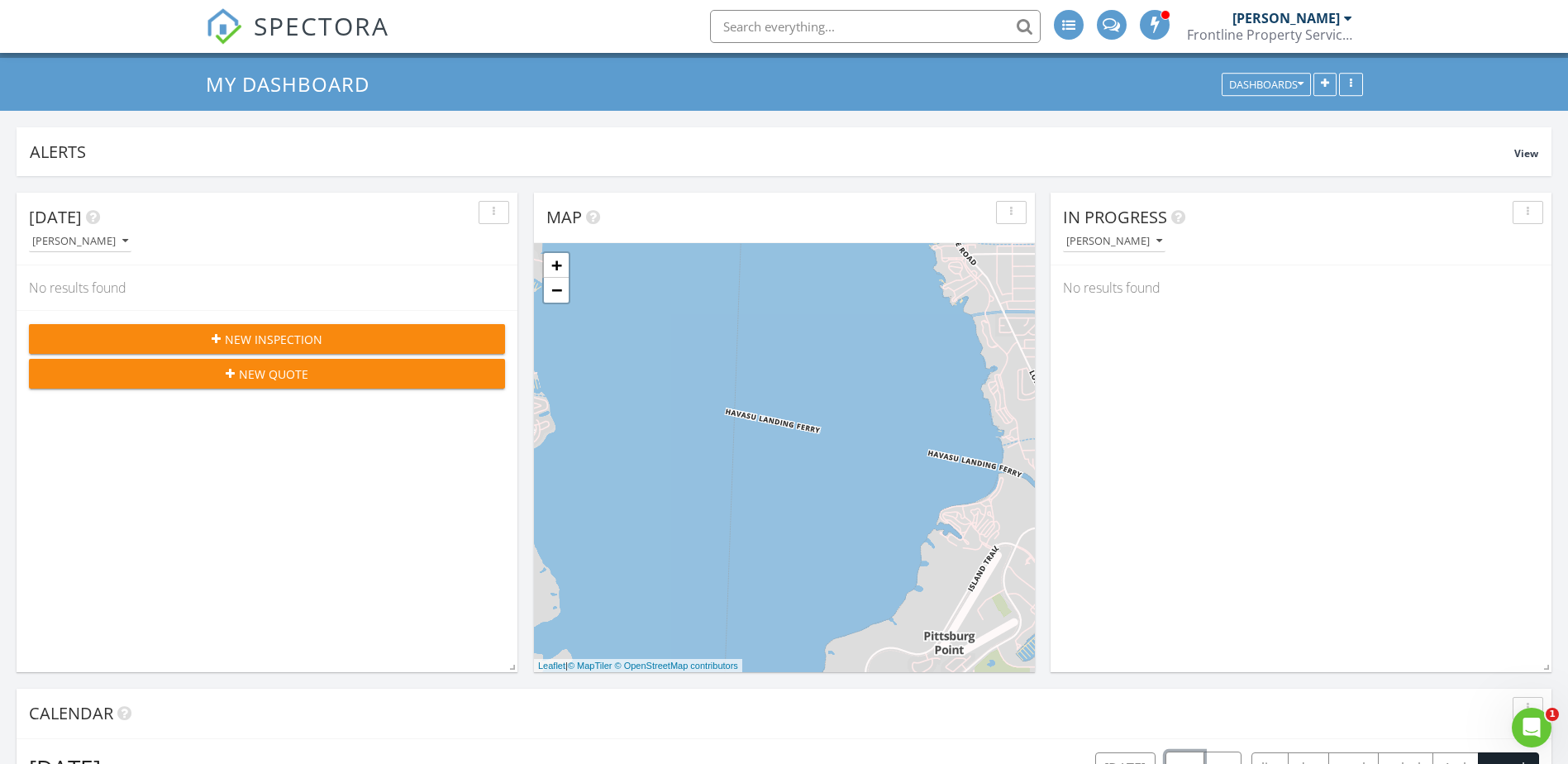
scroll to position [0, 0]
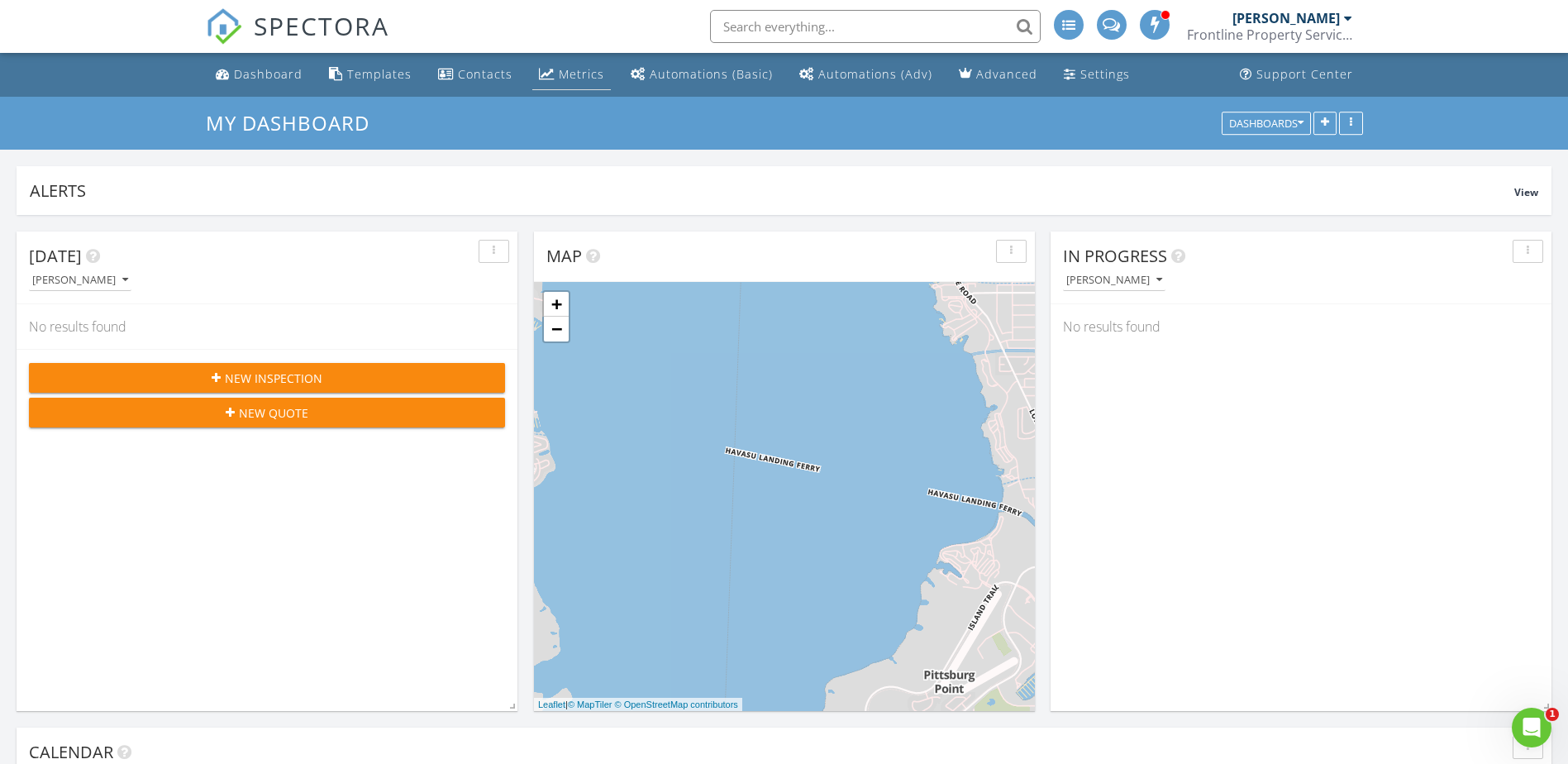
click at [552, 68] on link "Metrics" at bounding box center [572, 75] width 79 height 31
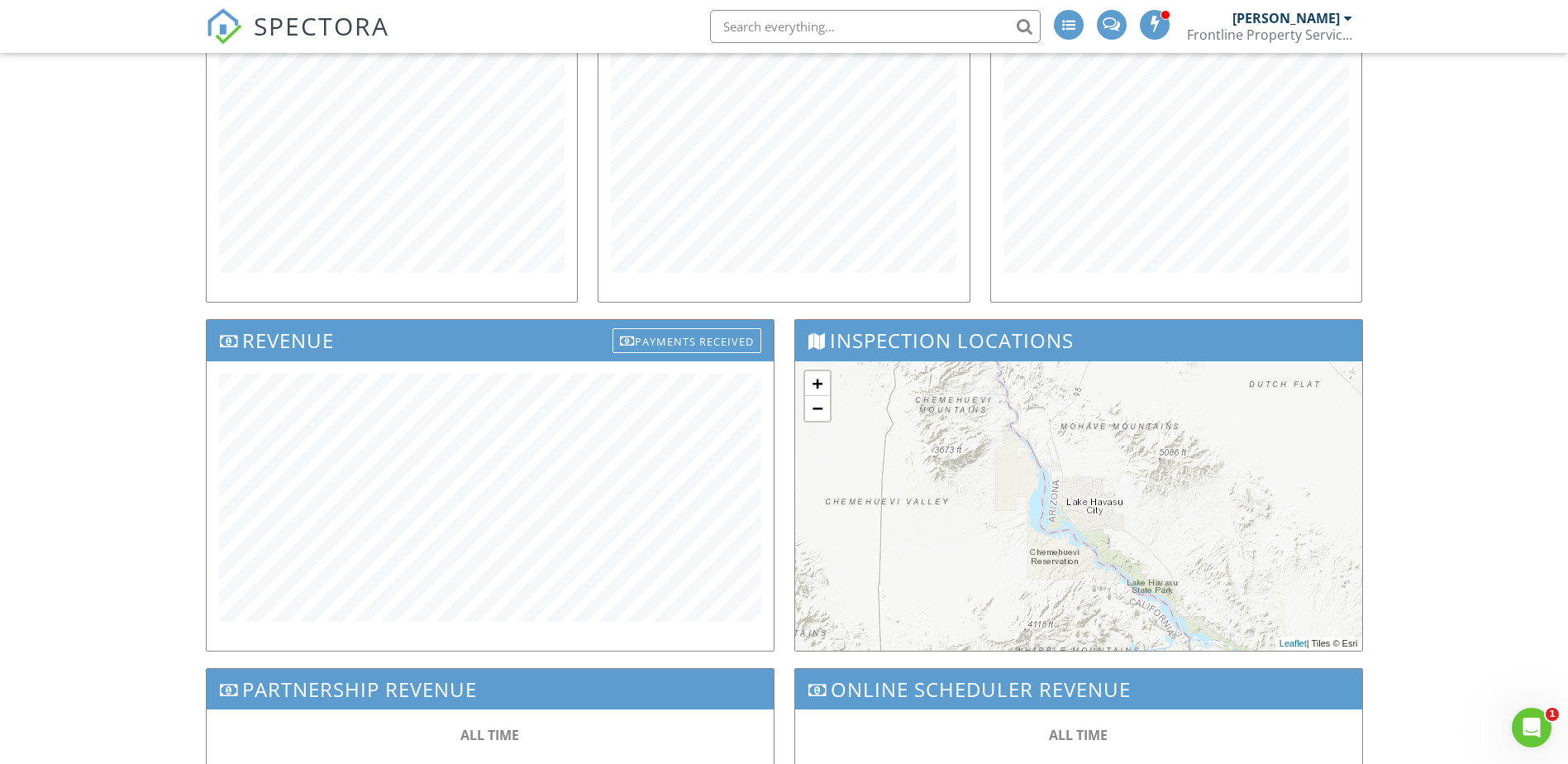
scroll to position [165, 0]
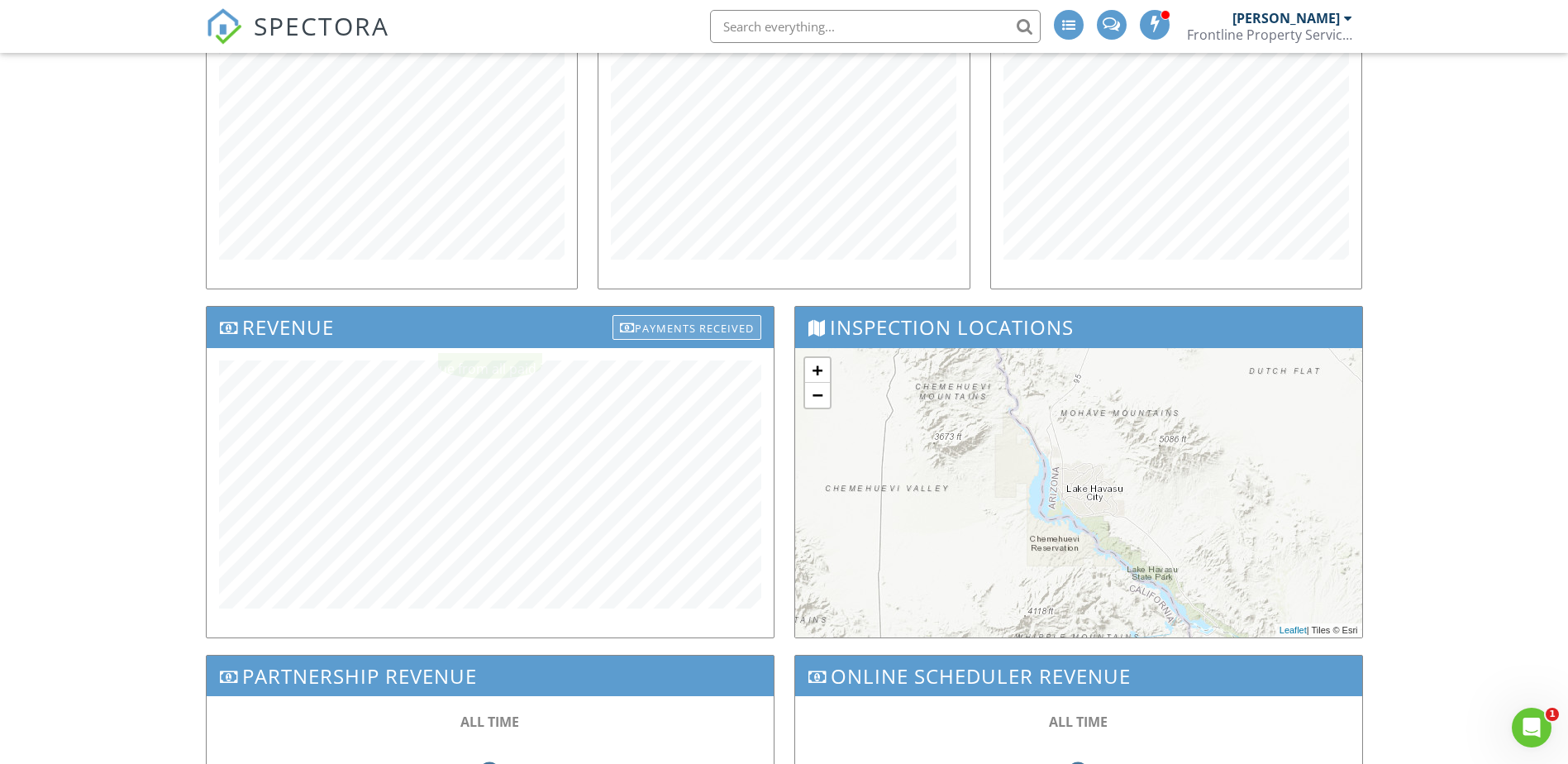
click at [695, 332] on div "Payments Received" at bounding box center [686, 327] width 149 height 25
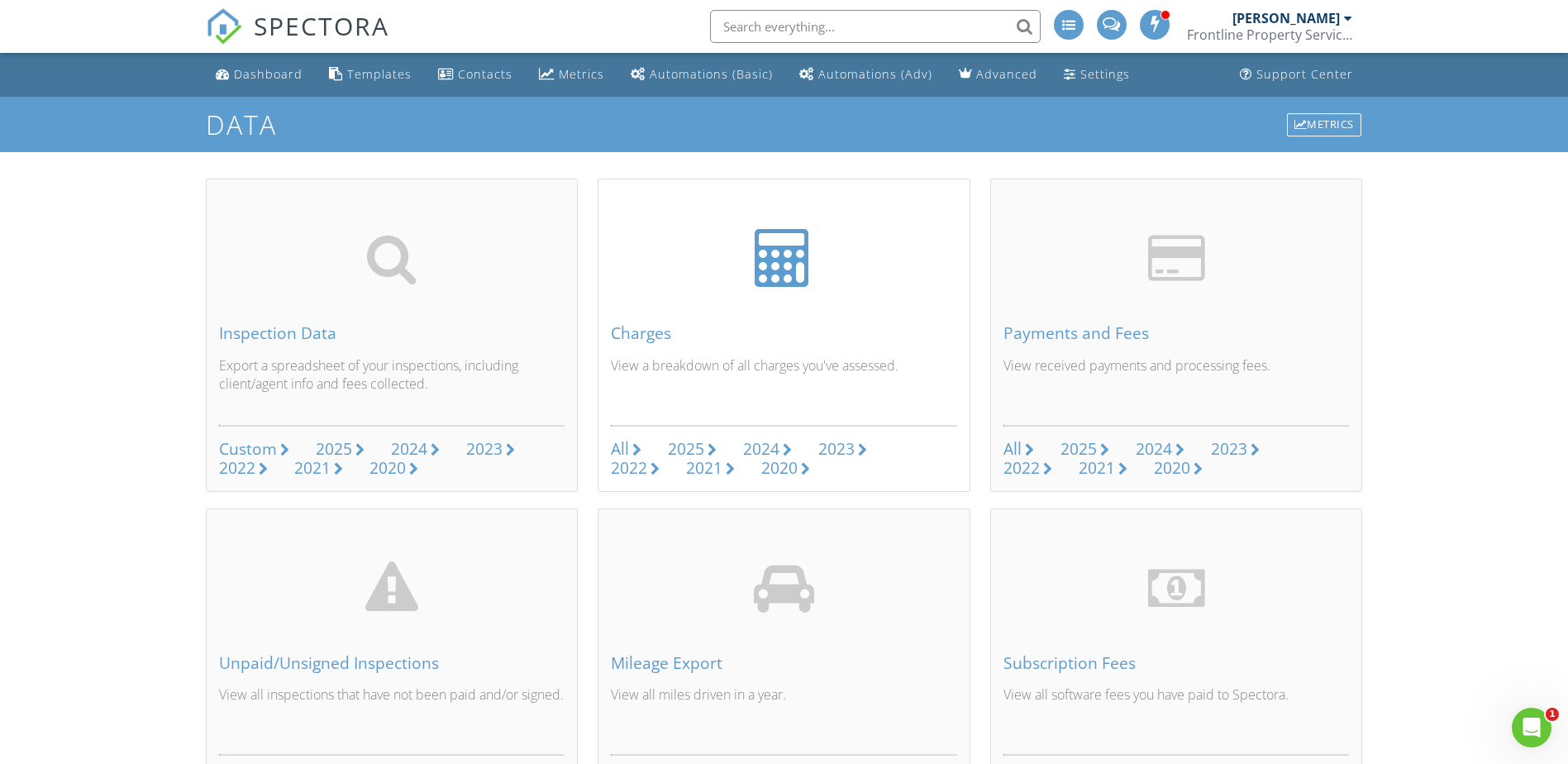
click at [705, 451] on link "2025" at bounding box center [692, 449] width 49 height 19
click at [1075, 447] on div "2025" at bounding box center [1079, 448] width 36 height 22
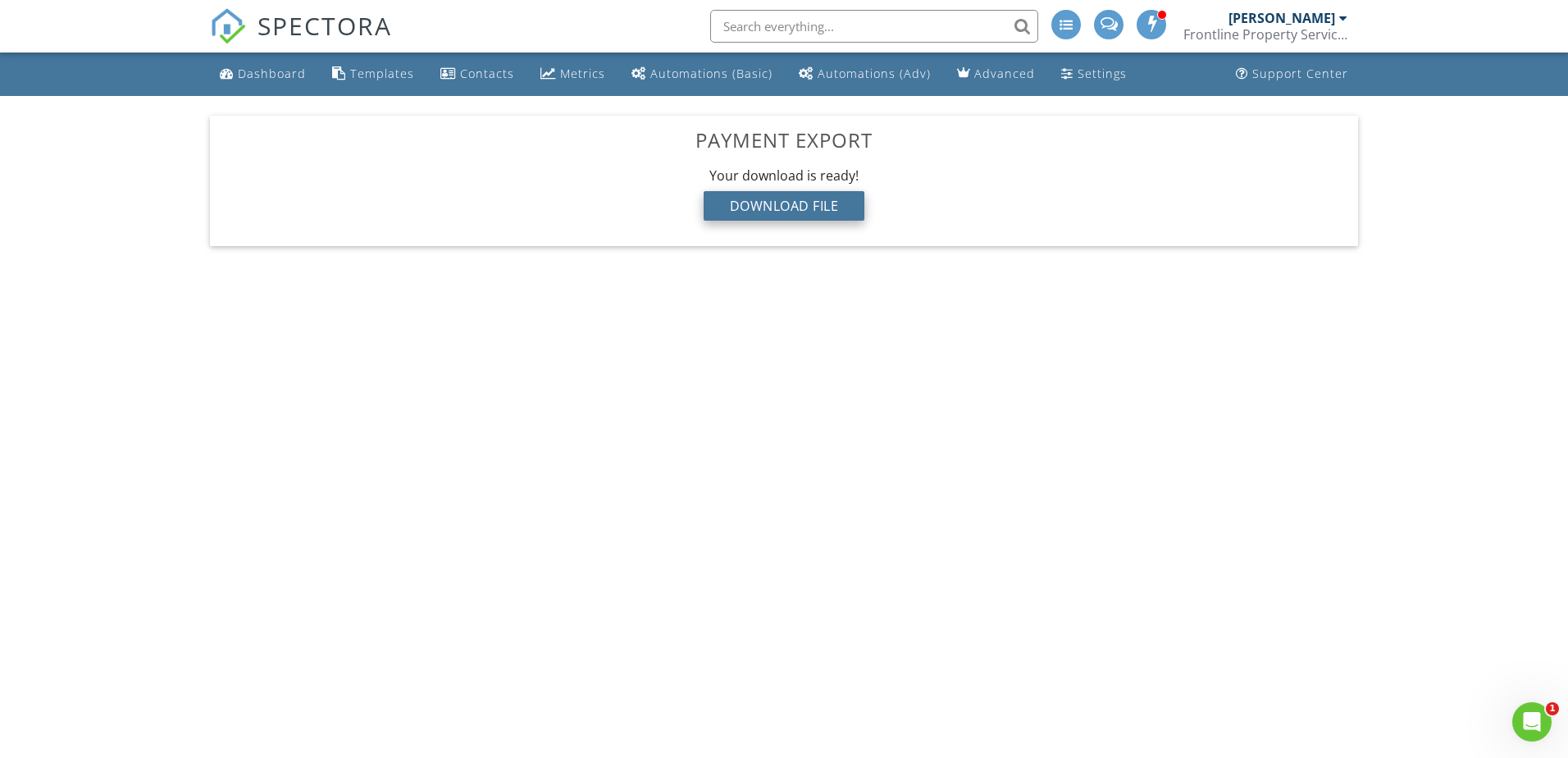
click at [794, 204] on div "Download File" at bounding box center [784, 206] width 162 height 30
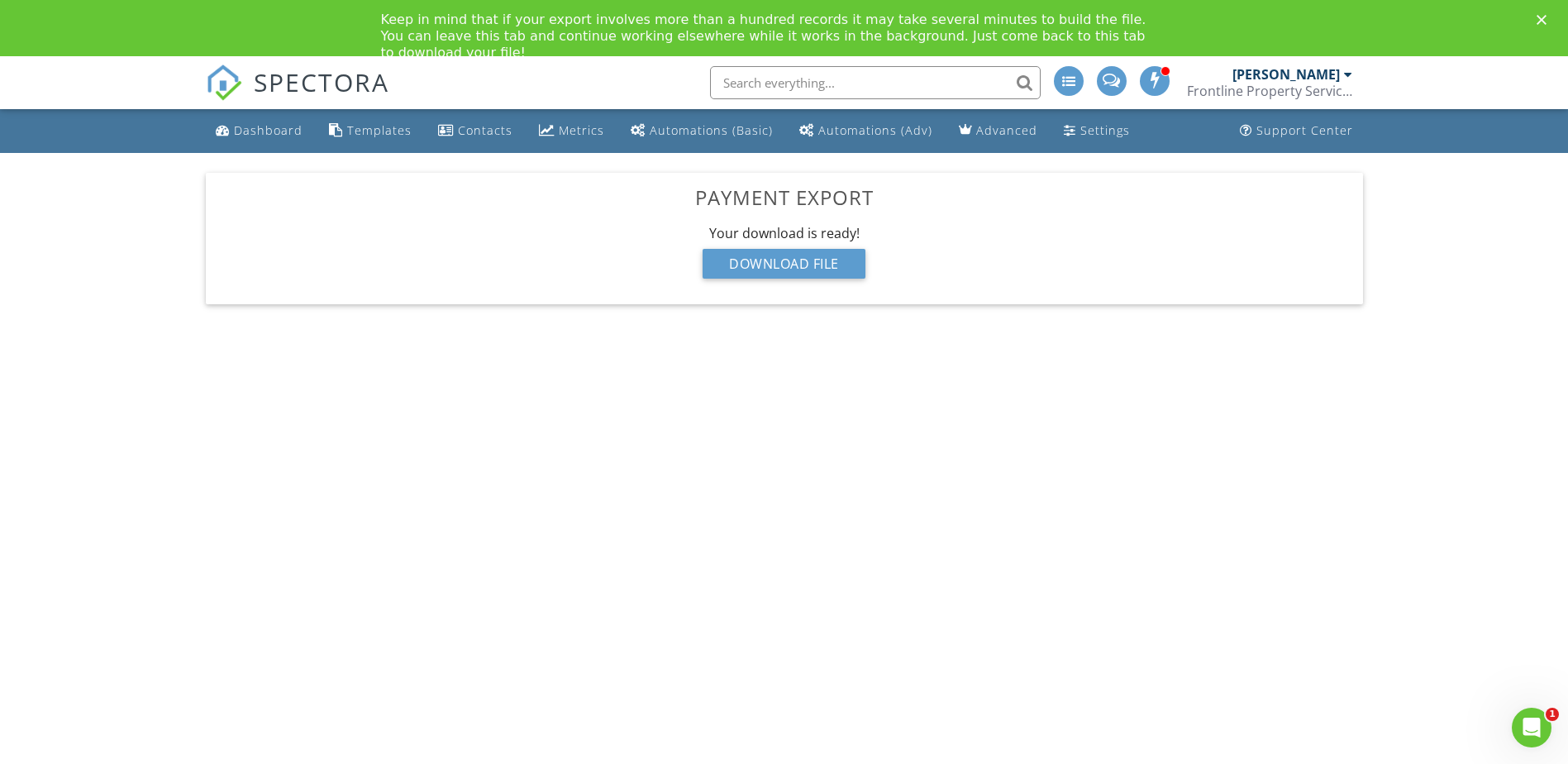
click at [837, 592] on body "SPECTORA Don Tardiff Frontline Property Services LLC Role: Inspector Change Rol…" at bounding box center [784, 432] width 1568 height 752
click at [273, 131] on div "Dashboard" at bounding box center [268, 130] width 68 height 15
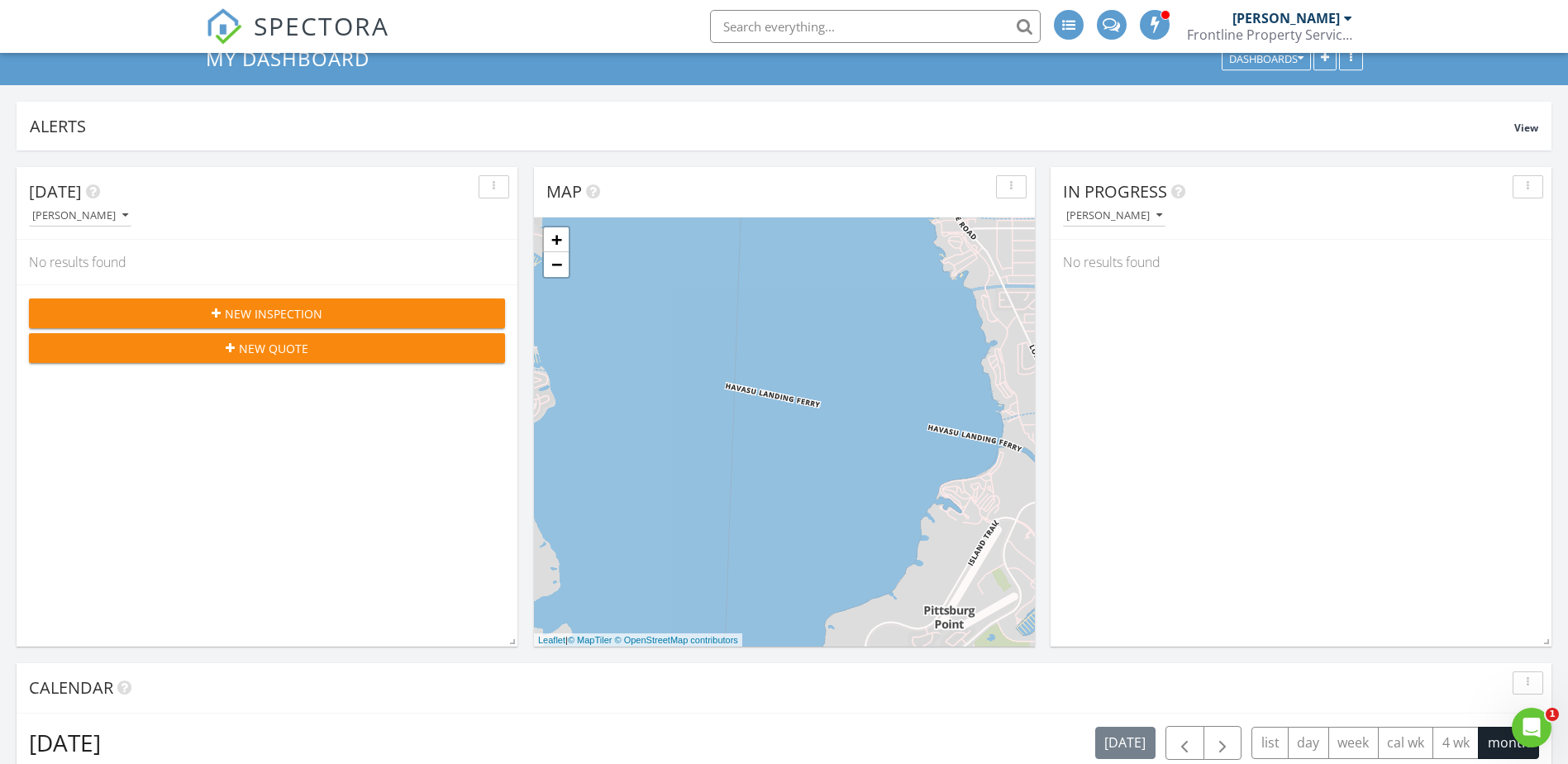
scroll to position [661, 0]
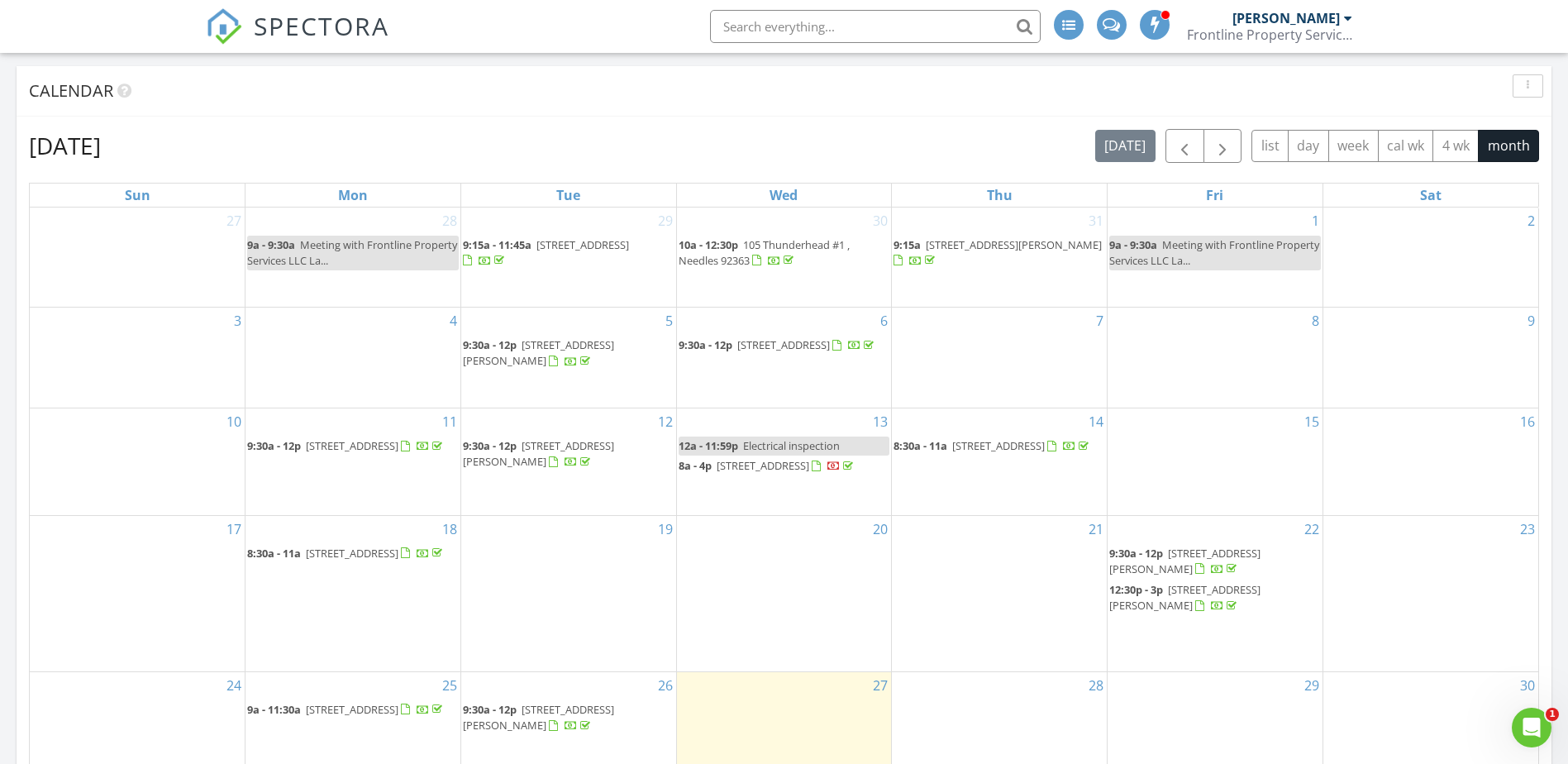
click at [1224, 564] on span "58 Havasu Palms, Parker Dam 92267" at bounding box center [1185, 561] width 152 height 31
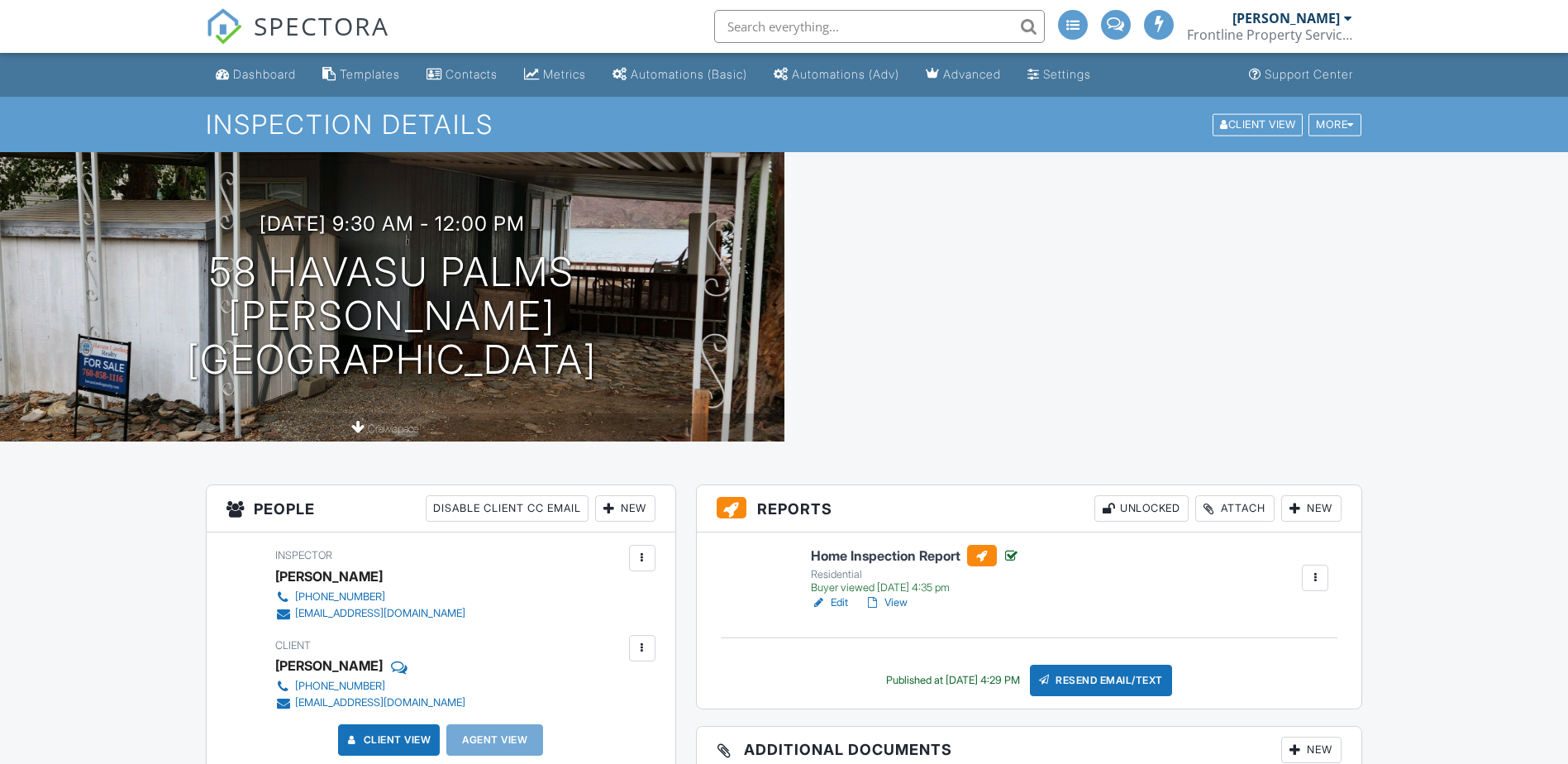
click at [440, 703] on div "Client [PERSON_NAME] [PHONE_NUMBER] [EMAIL_ADDRESS][DOMAIN_NAME]" at bounding box center [410, 672] width 270 height 76
